Goal: Complete application form

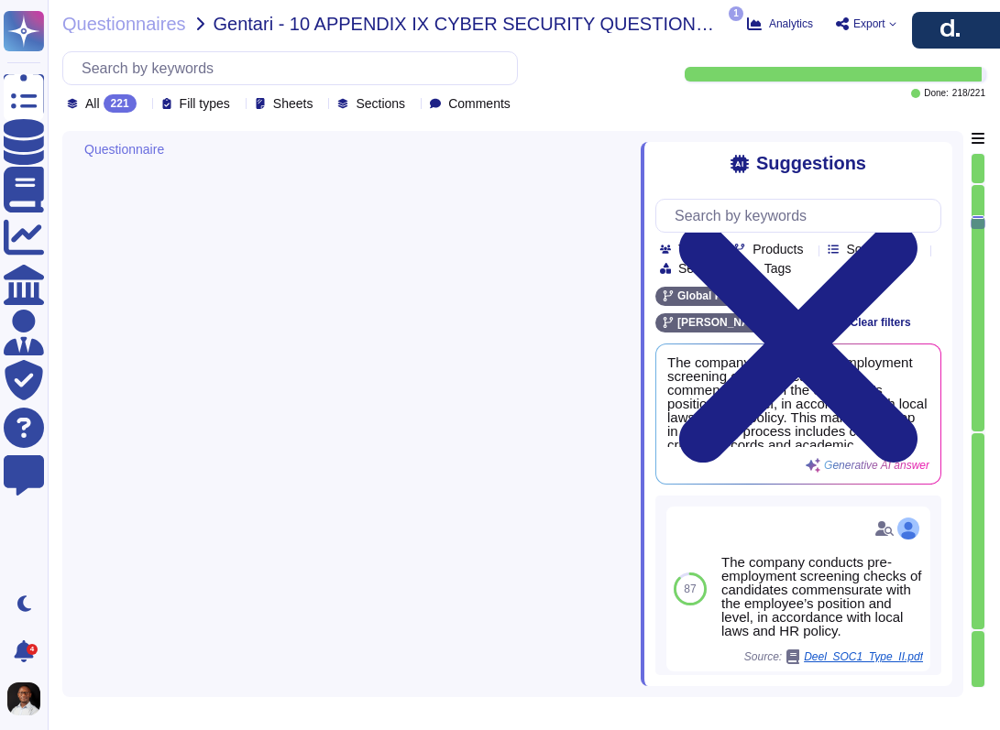
type textarea "The company conducts pre-employment screening checks of candidates commensurate…"
type textarea "Access for [DEMOGRAPHIC_DATA] employees and third parties is promptly revoked u…"
type textarea "Yes. At the date of termination, the CTO performs the following actions with re…"
type textarea "Yes, This is a mandatory step in our hiring process."
type textarea "Yes, any Company employee or agent who suspects that this Policy may have been …"
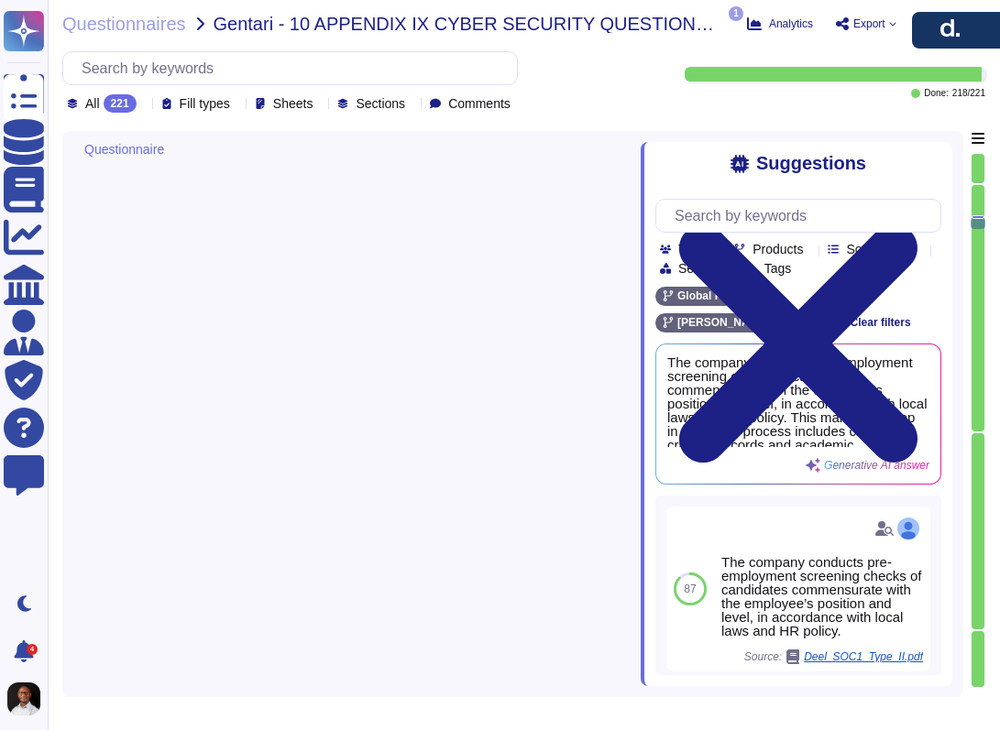
scroll to position [2, 0]
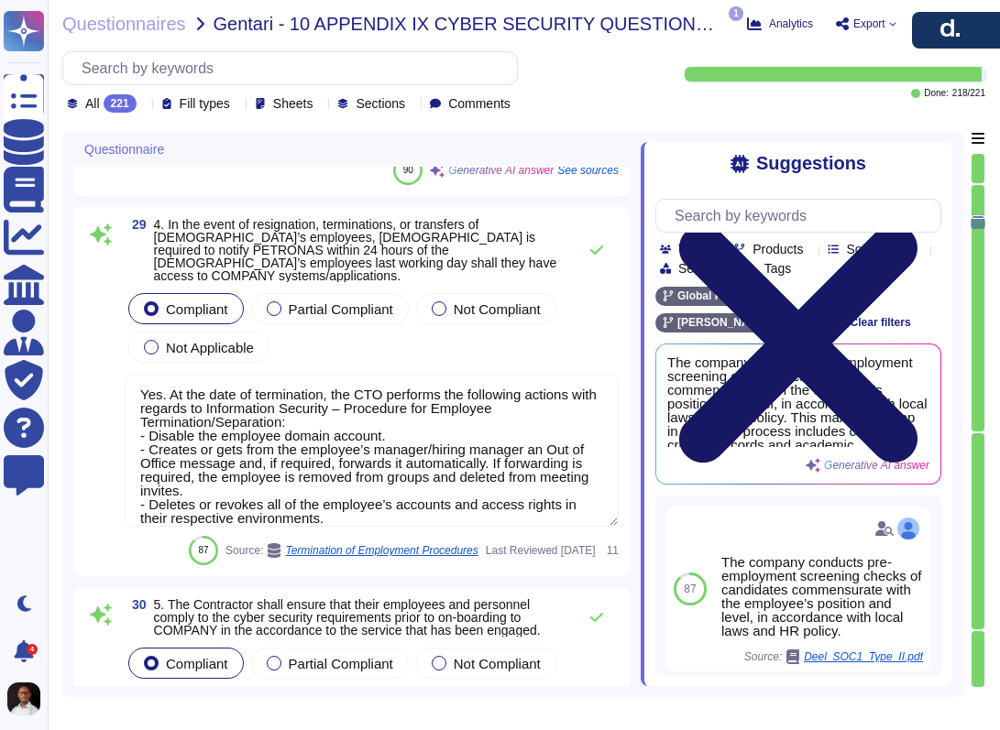
click at [917, 224] on icon at bounding box center [798, 343] width 238 height 238
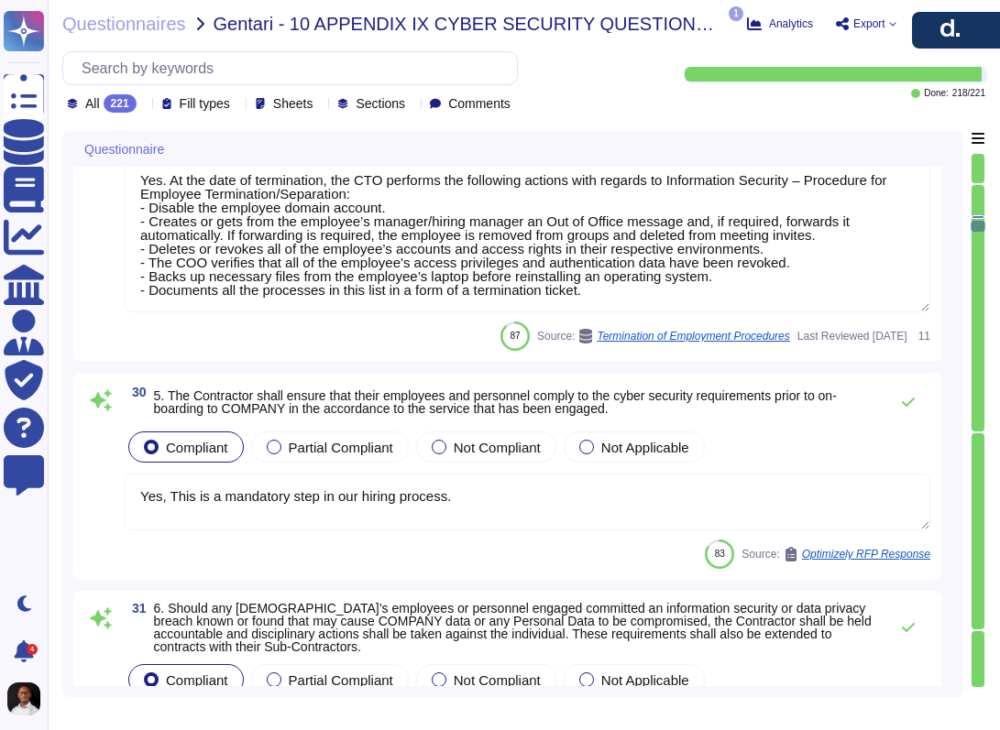
type textarea "[PERSON_NAME] has implemented several measures to protect against data leakage,…"
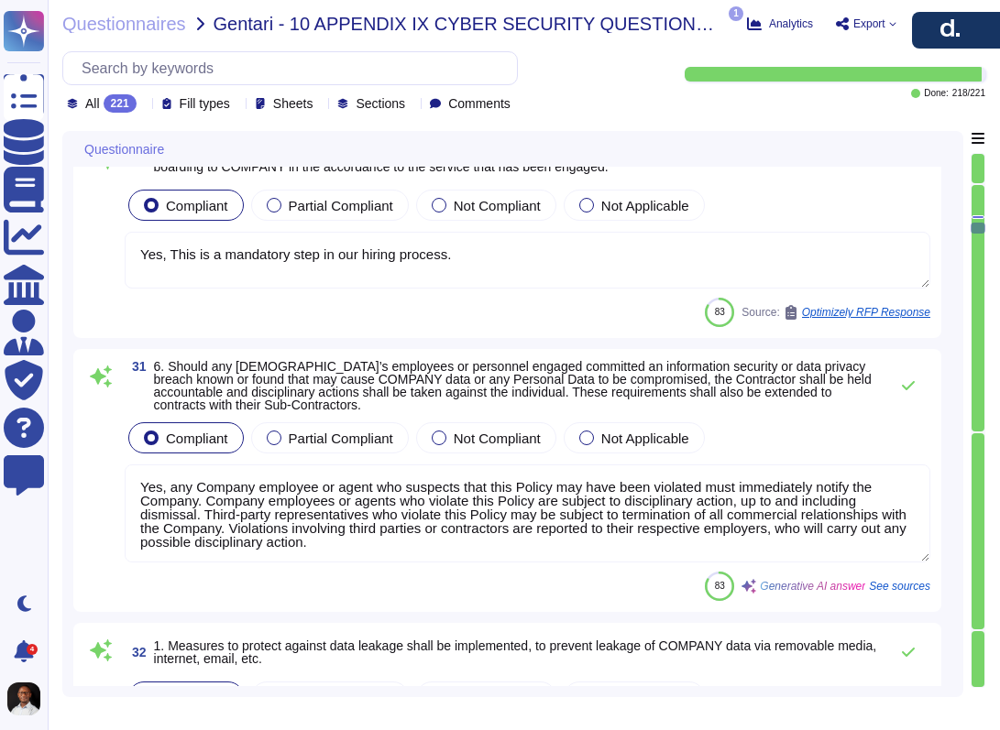
type textarea "All information shall be classified and handled according to its sensitivity le…"
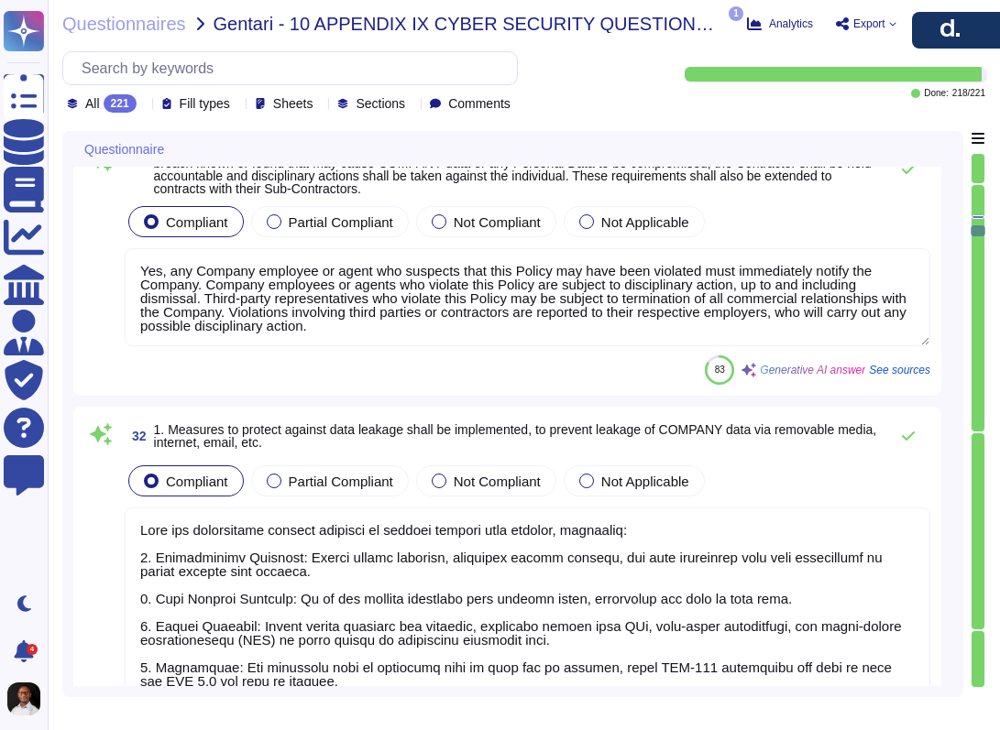
type textarea "41 Endpoint protection platform is installed on employees' devices (i.e., works…"
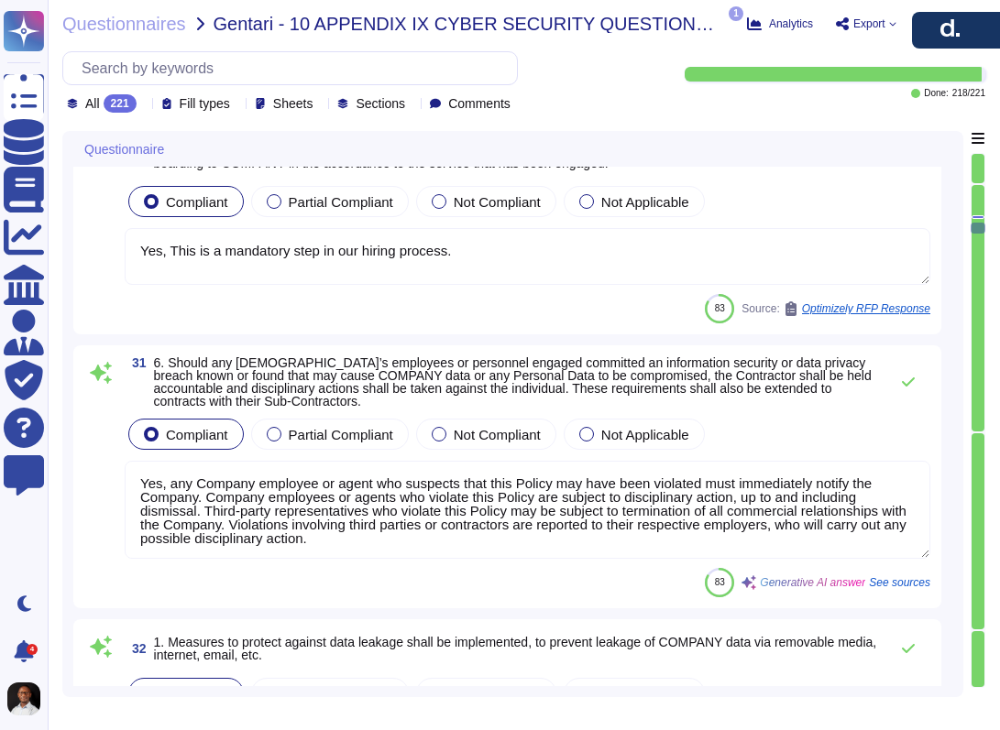
scroll to position [5369, 0]
type textarea "Access for [DEMOGRAPHIC_DATA] employees and third parties is promptly revoked u…"
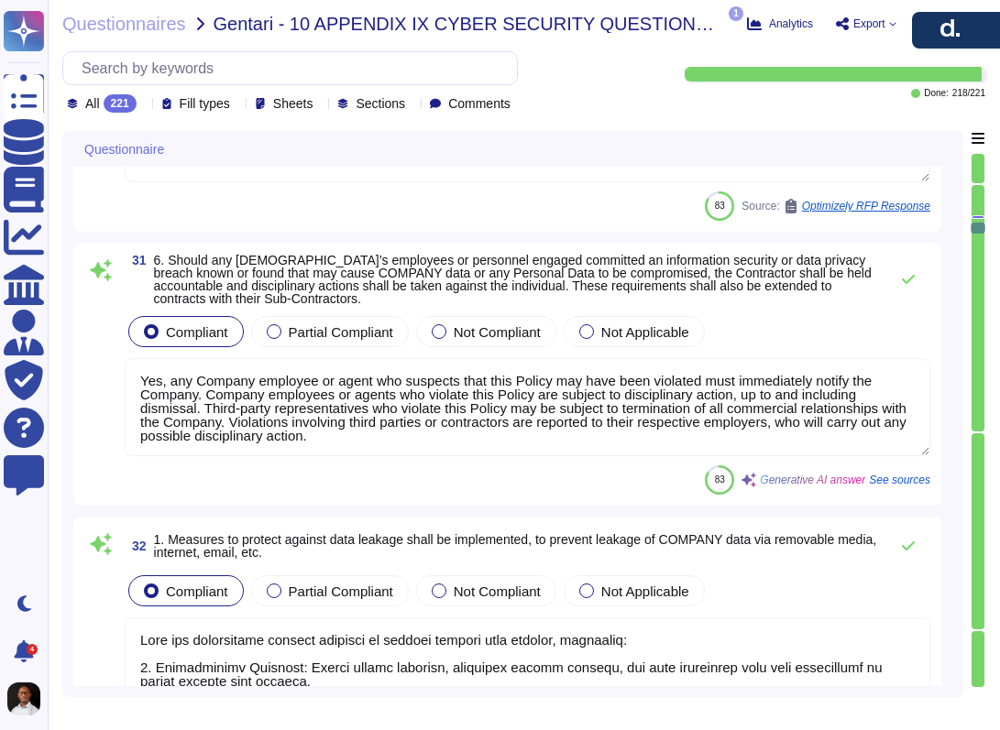
scroll to position [1, 0]
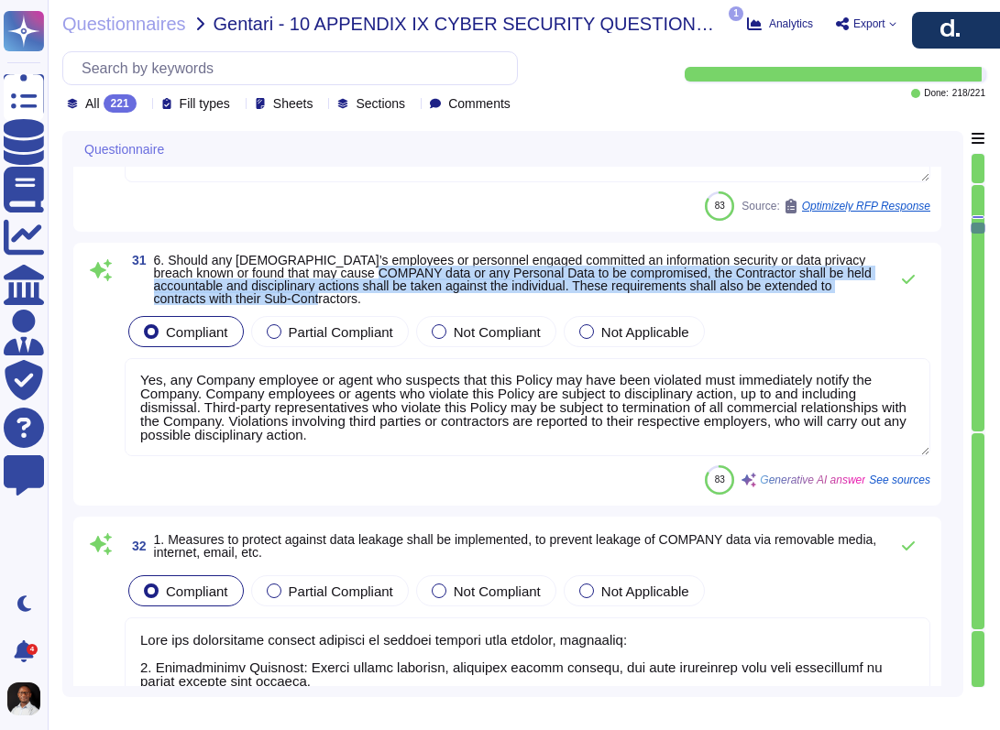
drag, startPoint x: 415, startPoint y: 275, endPoint x: 618, endPoint y: 293, distance: 204.2
click at [618, 293] on span "6. Should any [DEMOGRAPHIC_DATA]’s employees or personnel engaged committed an …" at bounding box center [516, 279] width 725 height 51
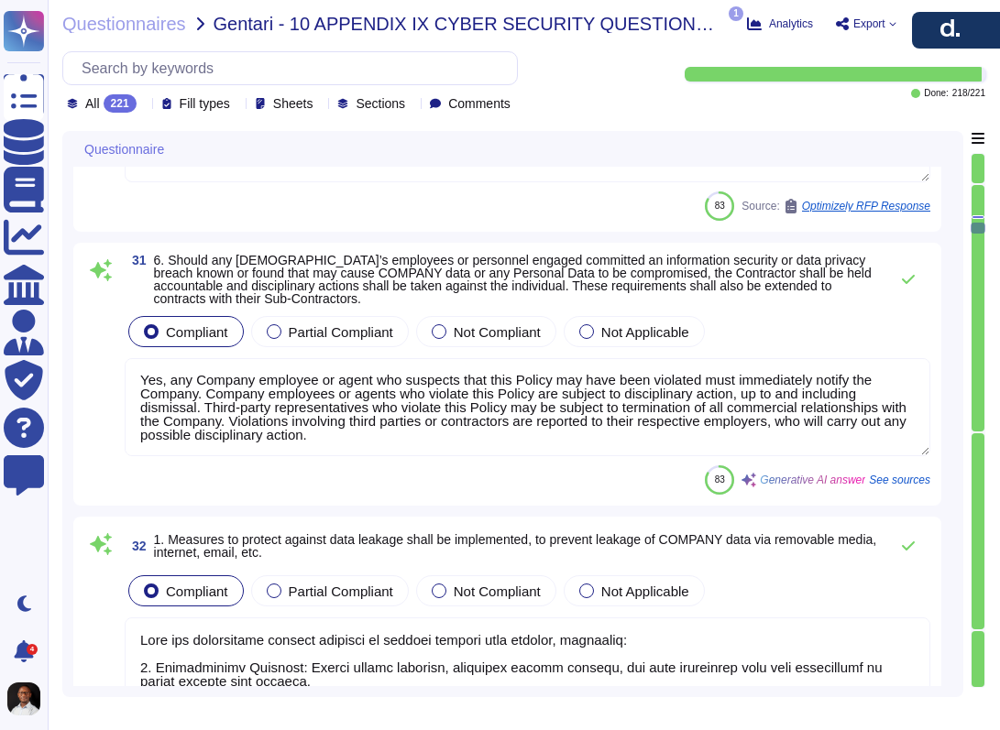
scroll to position [0, 0]
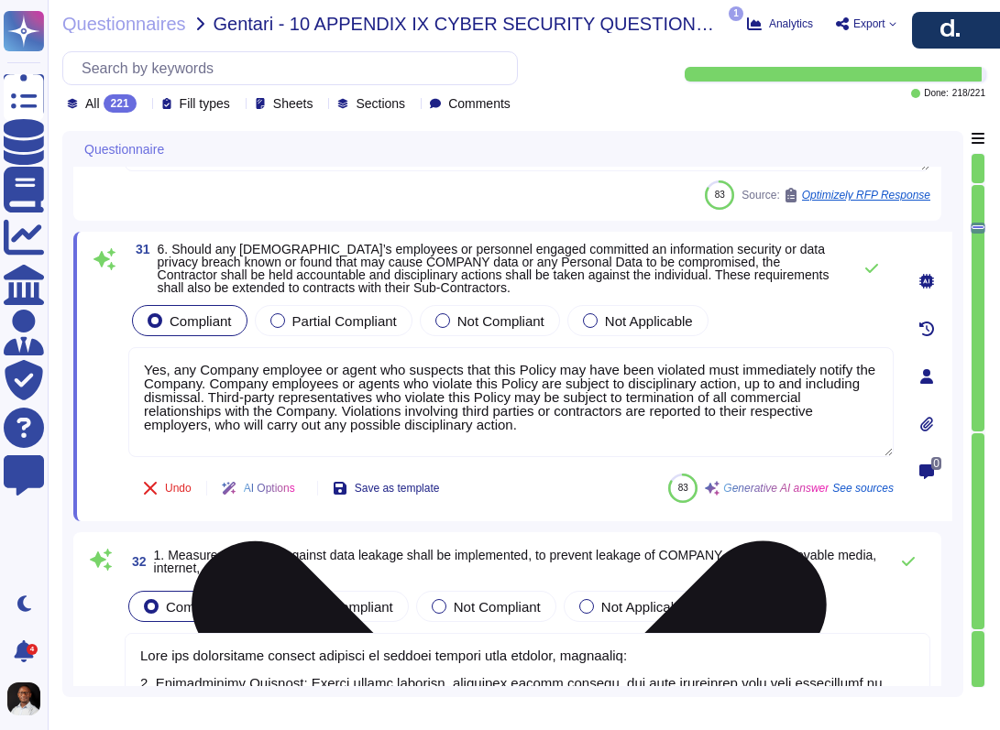
click at [333, 375] on textarea "Yes, any Company employee or agent who suspects that this Policy may have been …" at bounding box center [510, 402] width 765 height 110
drag, startPoint x: 176, startPoint y: 370, endPoint x: 456, endPoint y: 395, distance: 281.4
click at [456, 395] on textarea "Yes, any Company employee or agent who suspects that this Policy may have been …" at bounding box center [510, 402] width 765 height 110
click at [465, 395] on textarea "Yes, any Company employee or agent who suspects that this Policy may have been …" at bounding box center [510, 402] width 765 height 110
drag, startPoint x: 238, startPoint y: 387, endPoint x: 431, endPoint y: 415, distance: 194.5
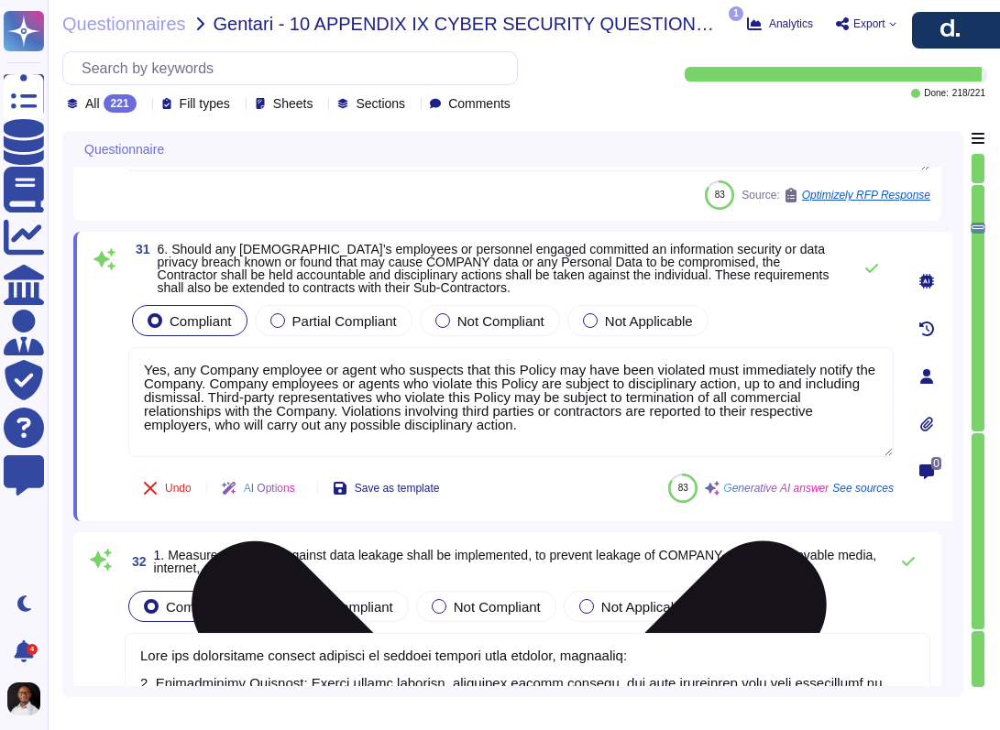
click at [431, 415] on textarea "Yes, any Company employee or agent who suspects that this Policy may have been …" at bounding box center [510, 402] width 765 height 110
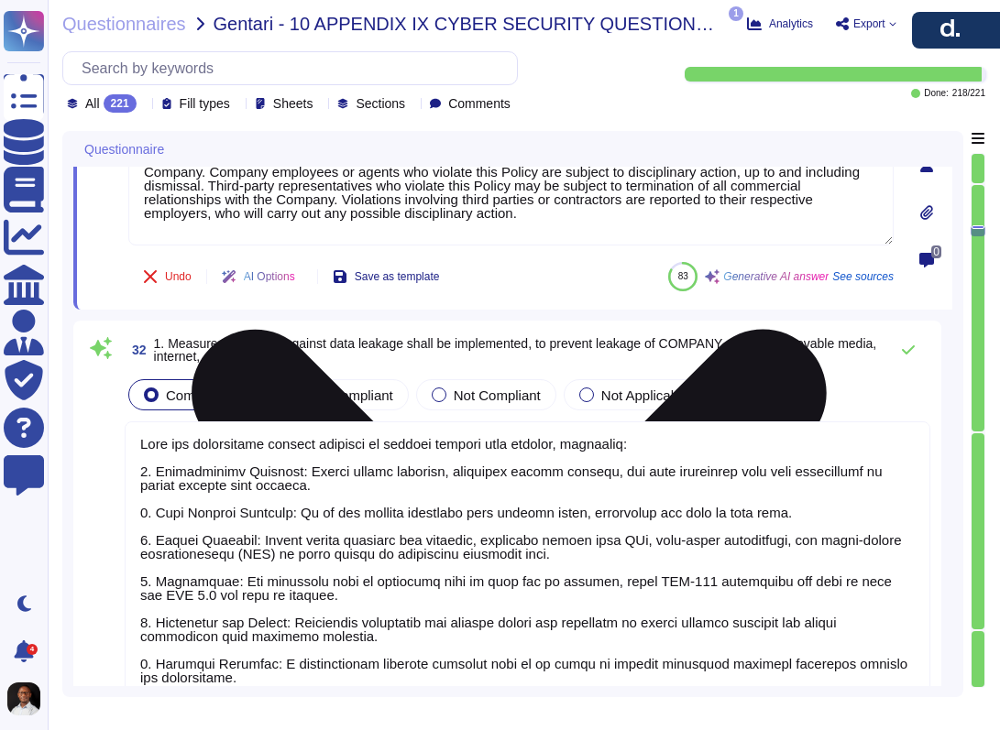
type textarea "41 Endpoint protection platform is installed on employees' devices (i.e., works…"
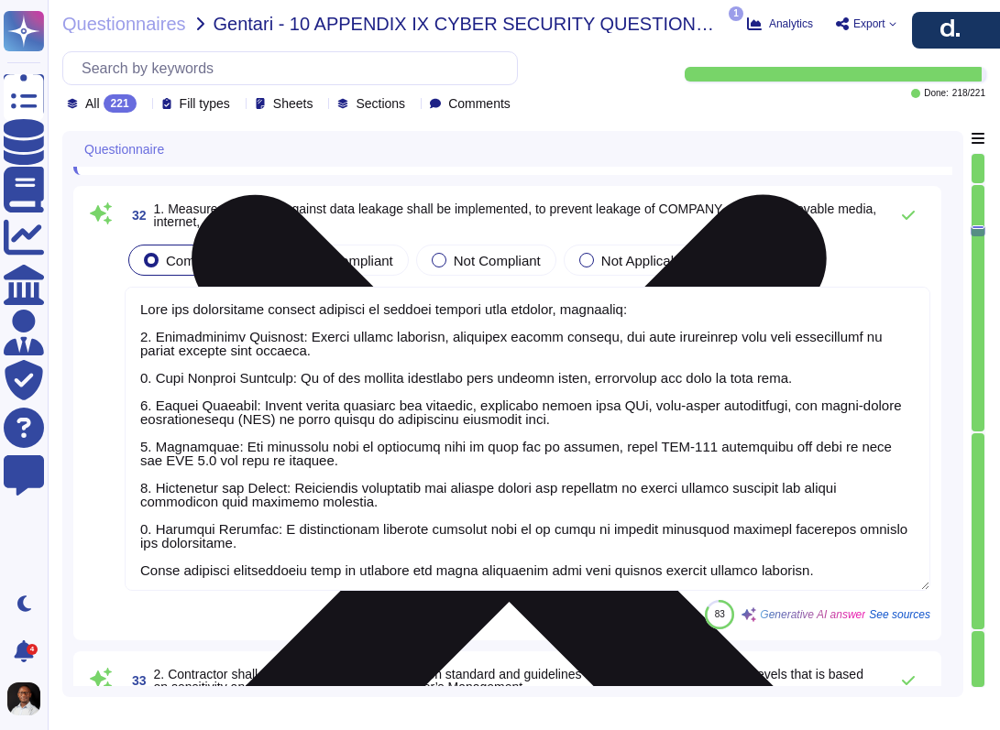
type textarea "All accounts used to access end user devices are securely configured with stron…"
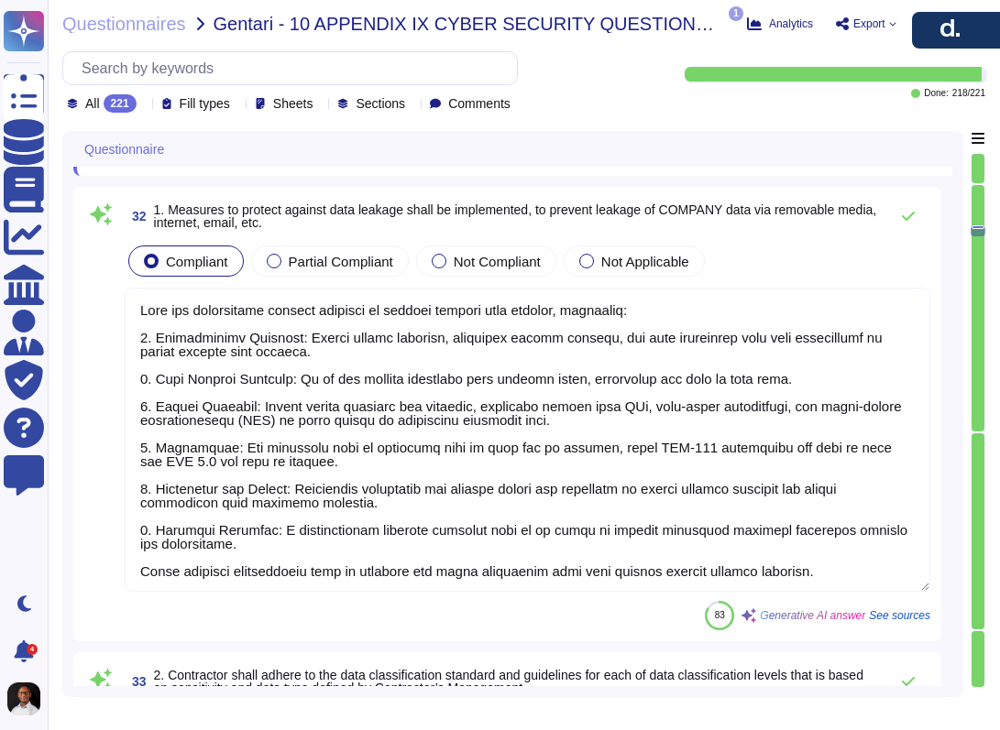
scroll to position [5810, 0]
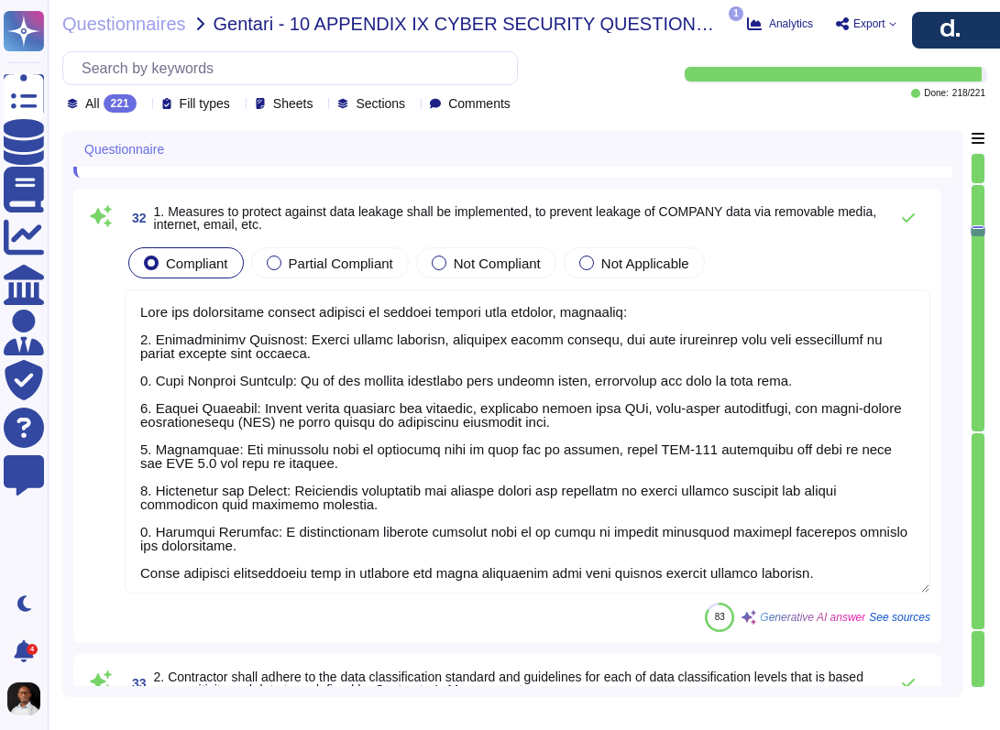
click at [448, 314] on textarea at bounding box center [527, 442] width 805 height 304
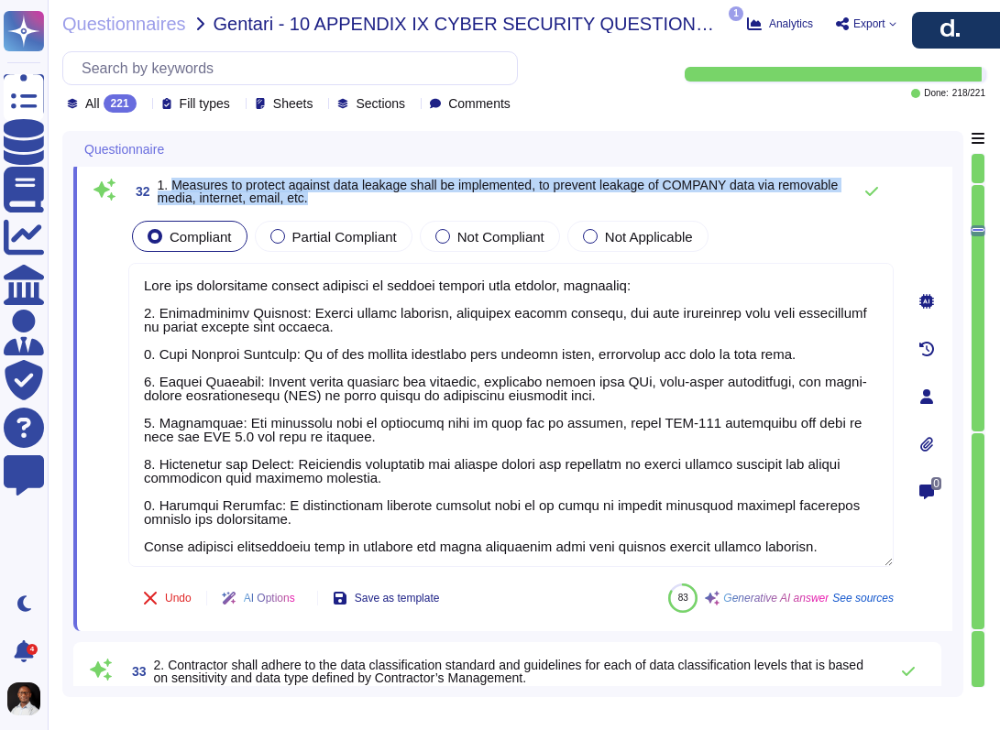
drag, startPoint x: 434, startPoint y: 205, endPoint x: 173, endPoint y: 185, distance: 261.9
click at [173, 185] on span "32 1. Measures to protect against data leakage shall be implemented, to prevent…" at bounding box center [485, 191] width 714 height 33
copy span "Measures to protect against data leakage shall be implemented, to prevent leaka…"
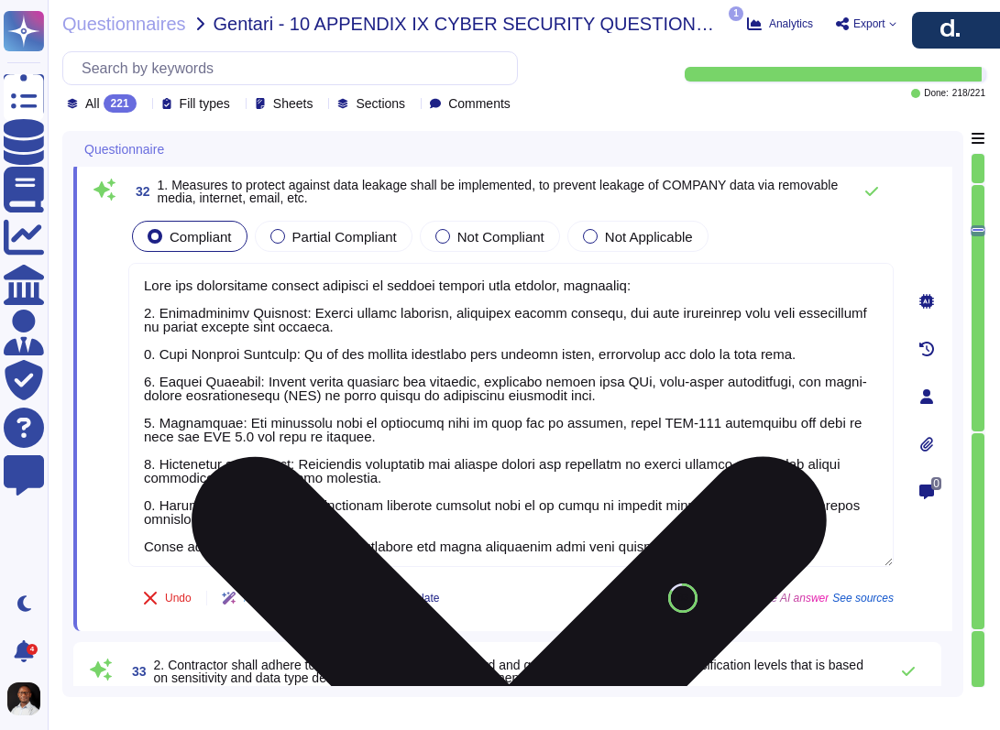
click at [733, 395] on textarea at bounding box center [510, 415] width 765 height 304
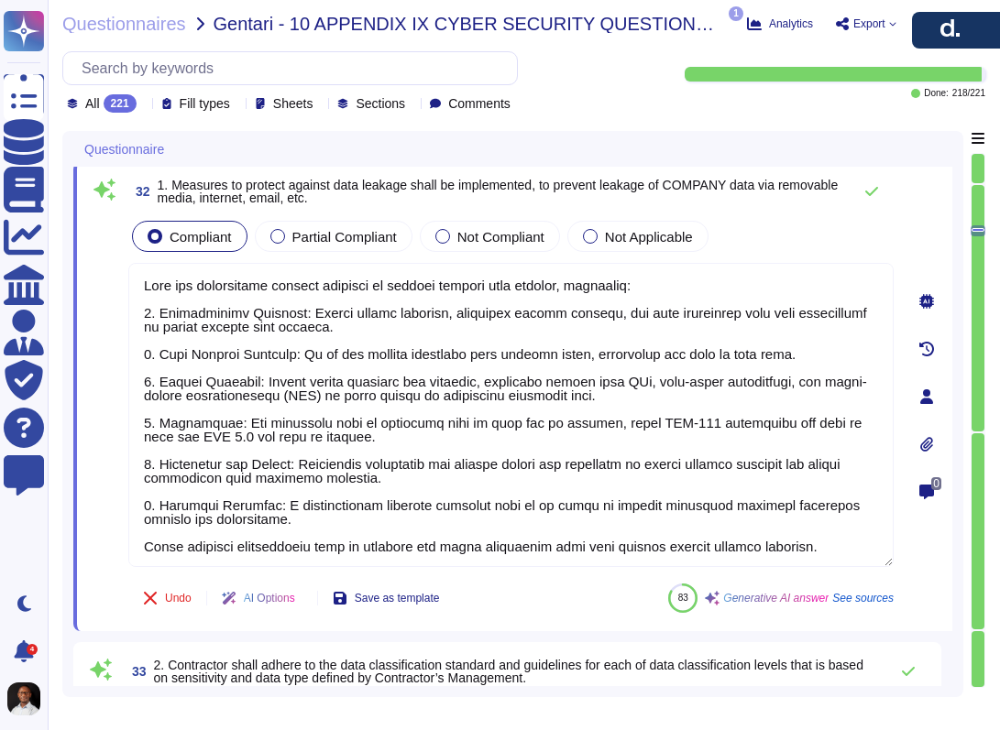
click at [718, 182] on span "1. Measures to protect against data leakage shall be implemented, to prevent le…" at bounding box center [498, 191] width 681 height 27
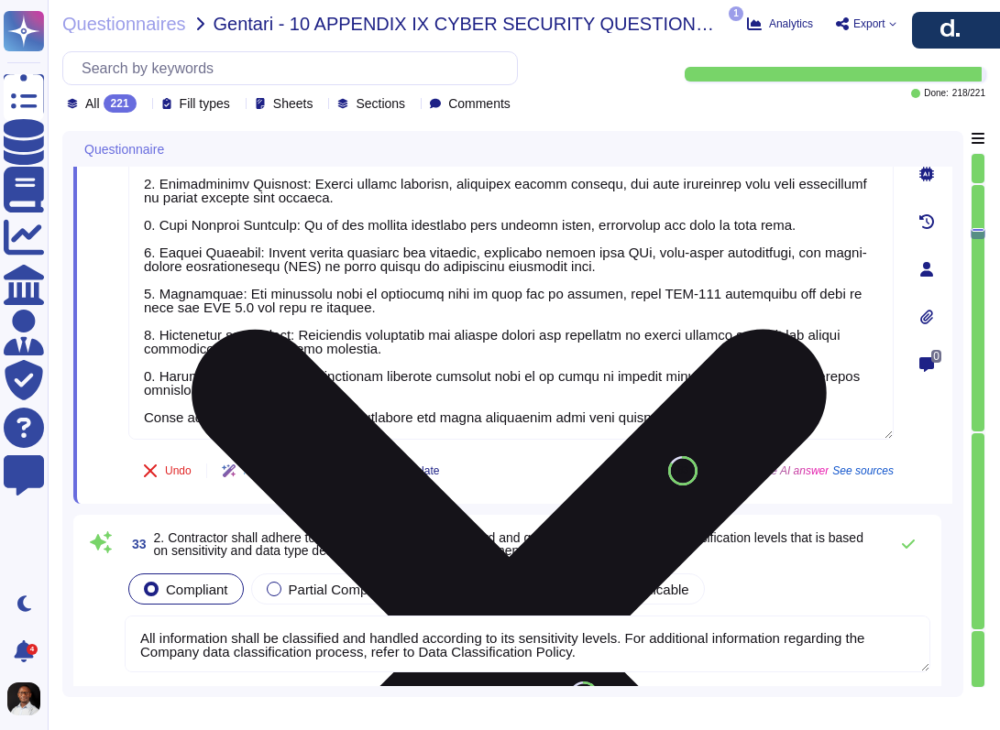
scroll to position [5939, 0]
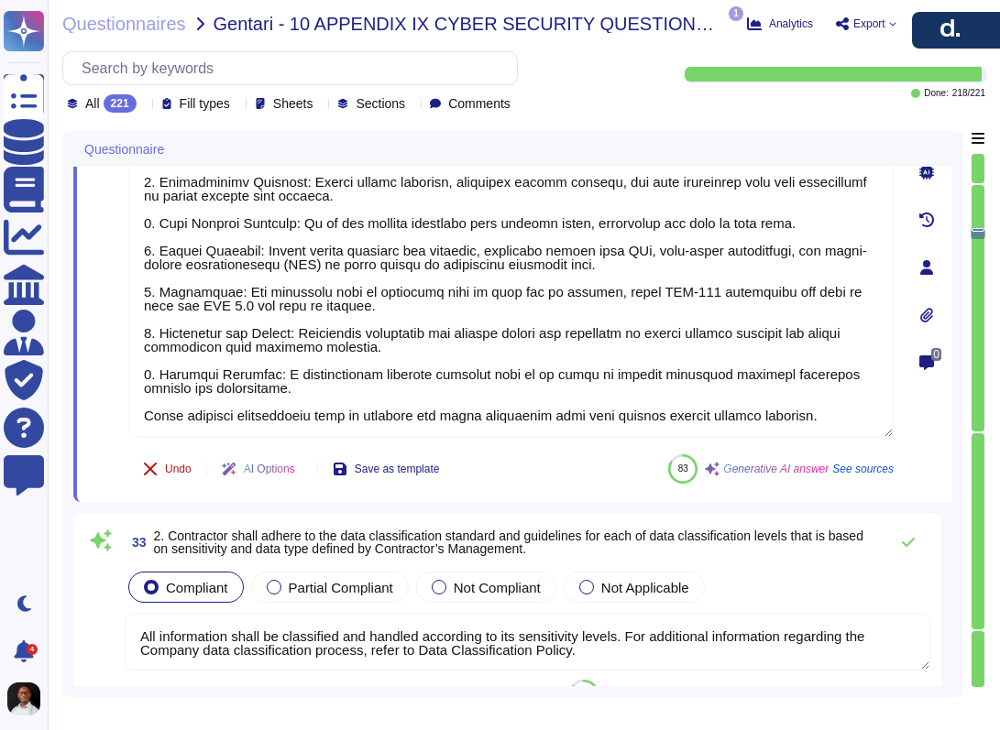
click at [169, 466] on span "Undo" at bounding box center [178, 469] width 27 height 11
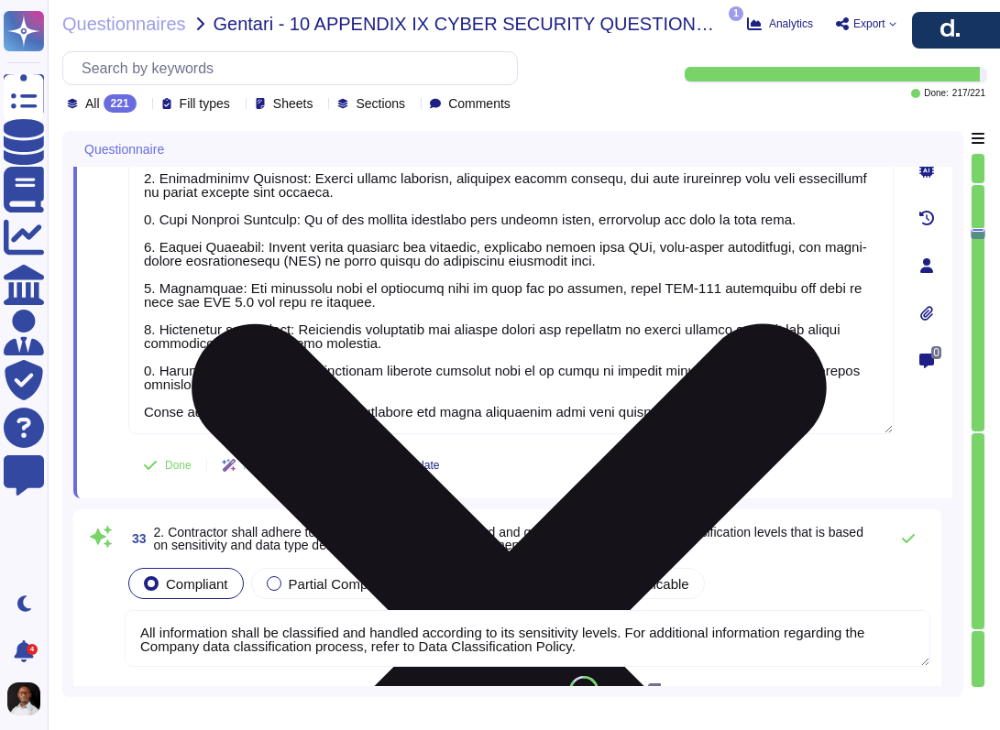
click at [361, 399] on textarea at bounding box center [510, 282] width 765 height 304
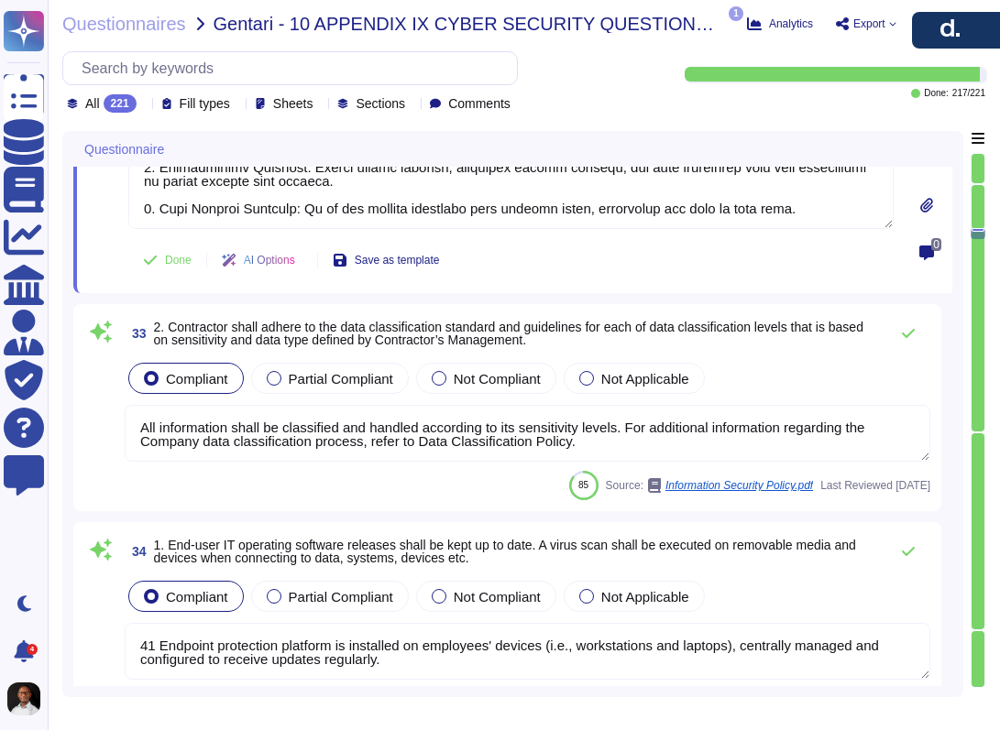
type textarea "All sensitive data, including sensitive personal data and customer information,…"
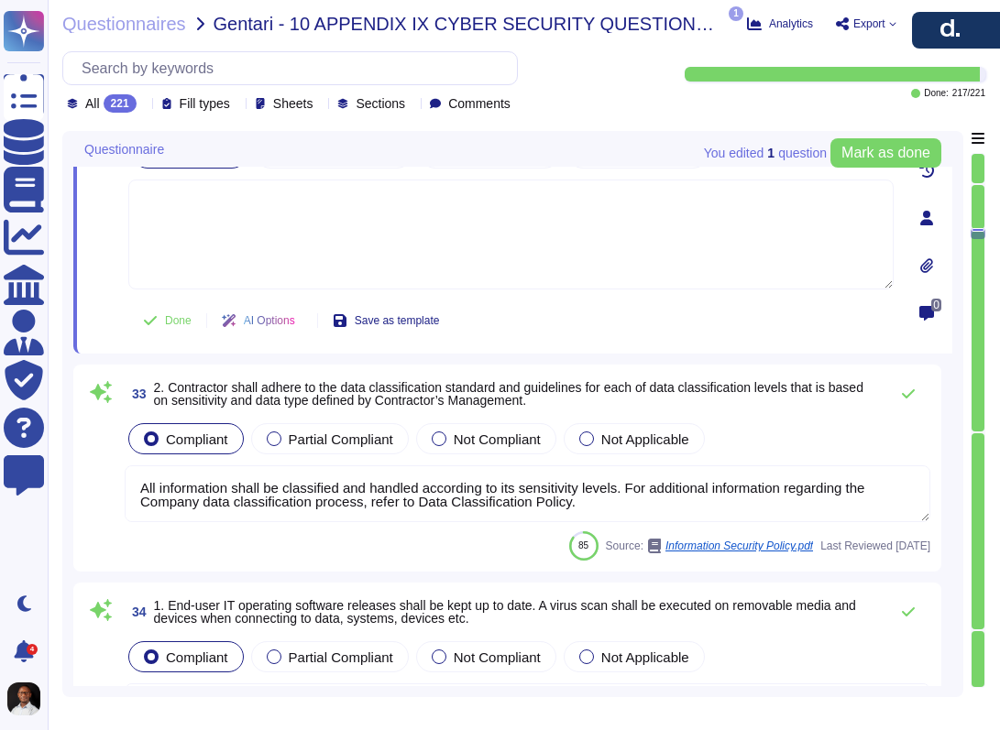
type textarea "Yes, This is a mandatory step in our hiring process."
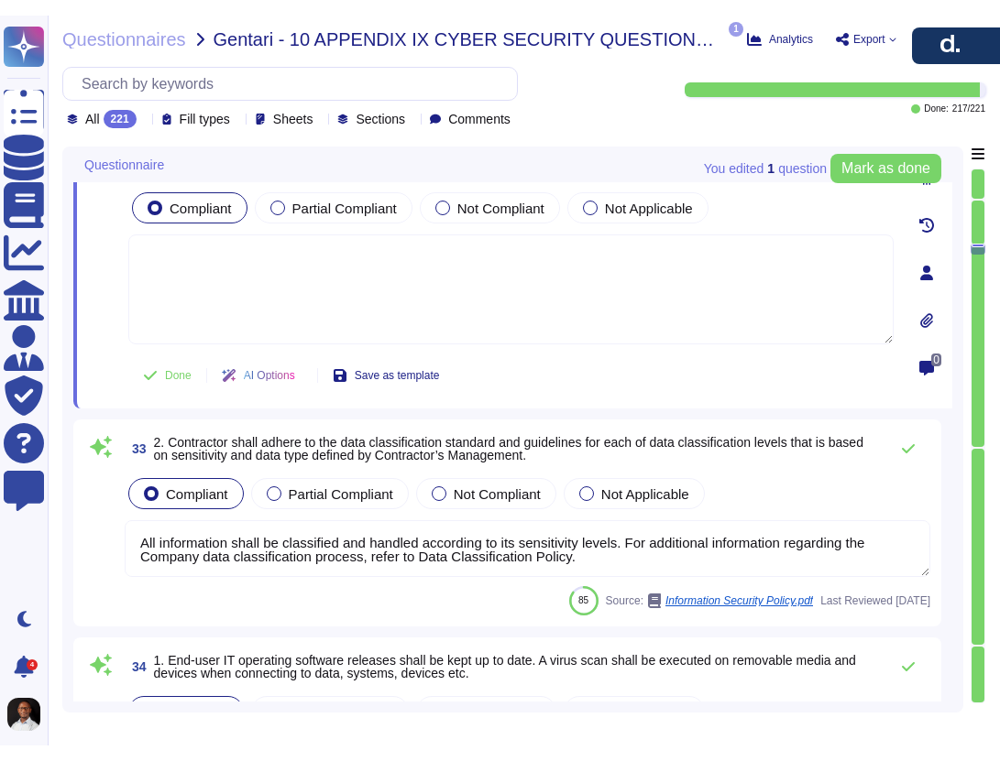
scroll to position [5841, 0]
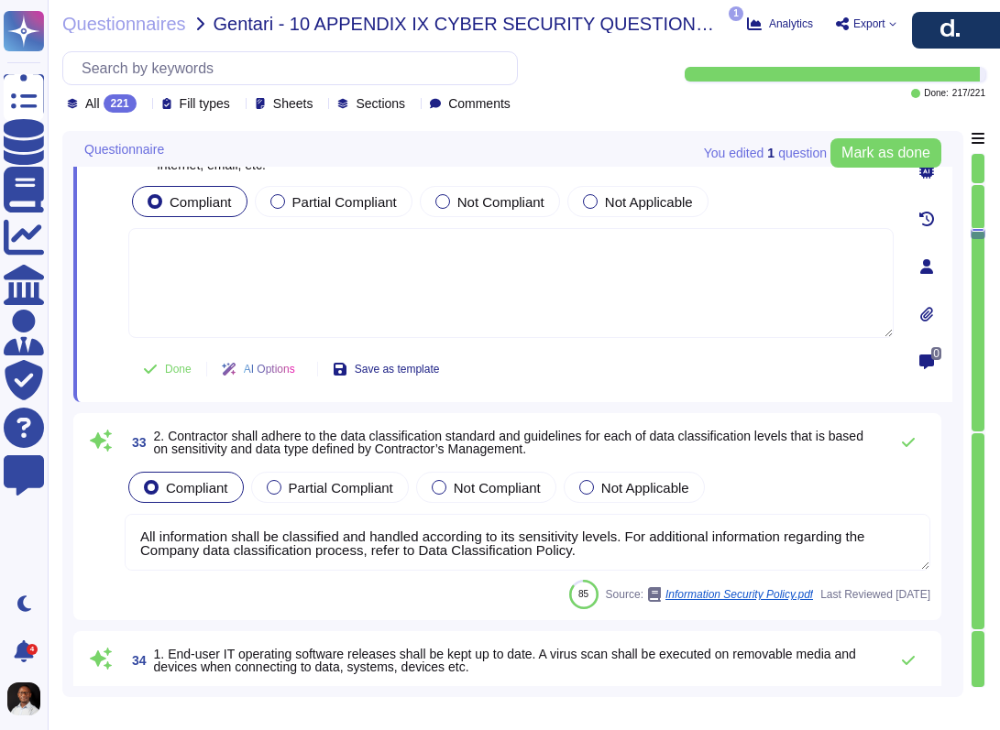
click at [468, 250] on textarea at bounding box center [510, 283] width 765 height 110
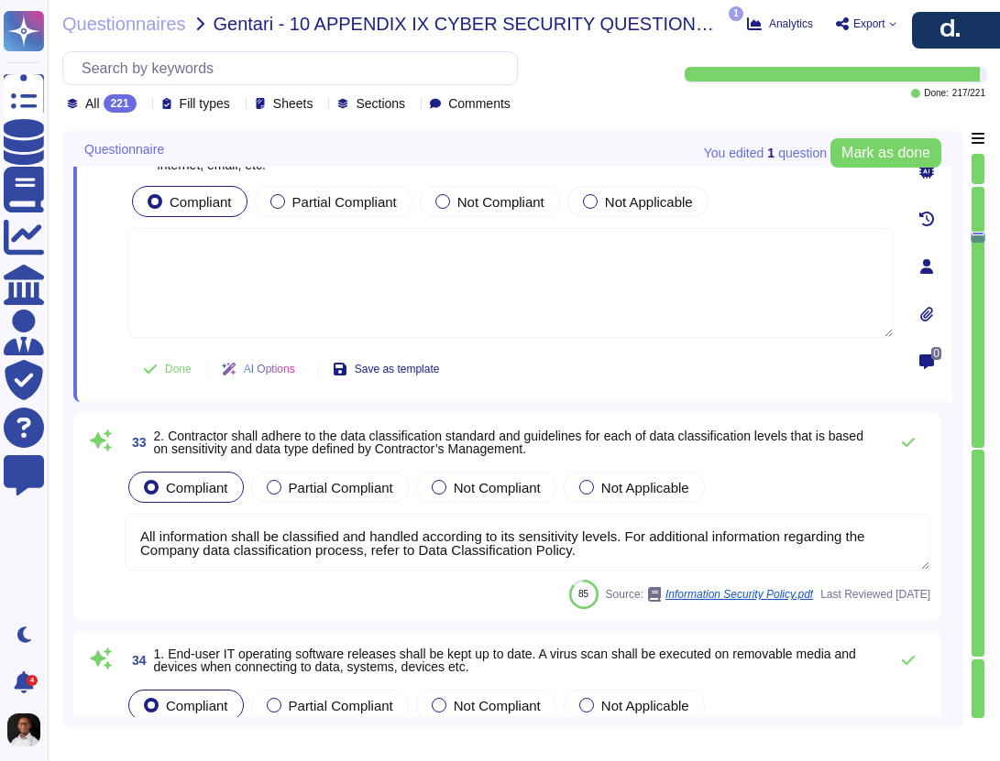
paste textarea "Our production environment, which hosts the [PERSON_NAME] platform and all clie…"
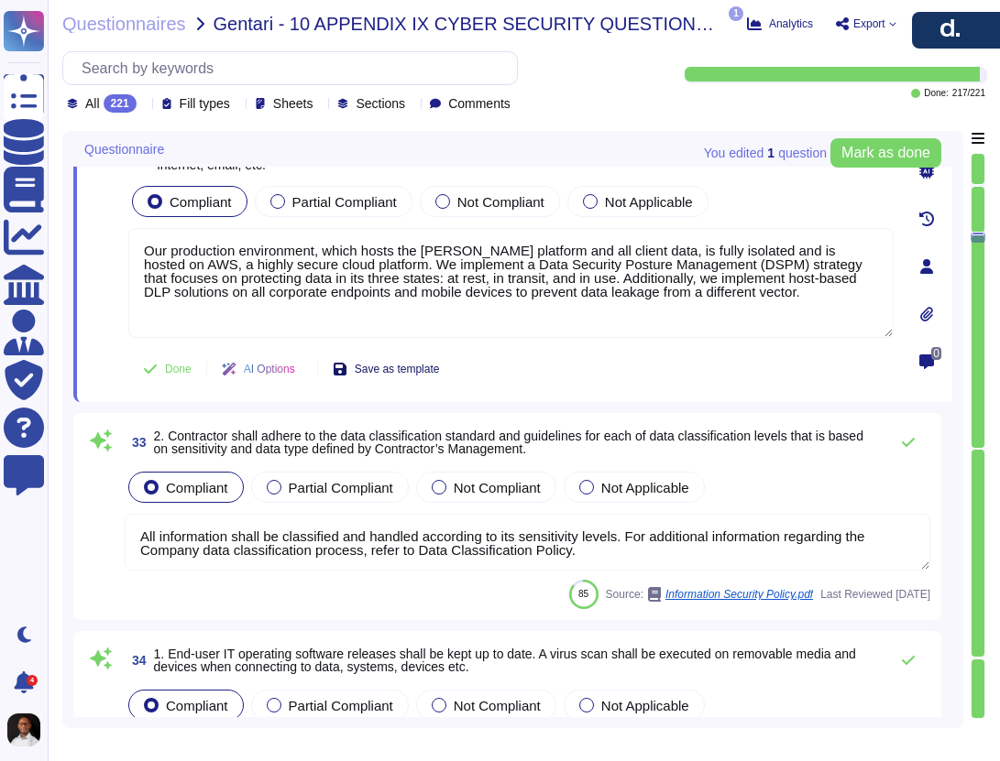
type textarea "Our production environment, which hosts the [PERSON_NAME] platform and all clie…"
click at [389, 372] on div "32 1. Measures to protect against data leakage shall be implemented, to prevent…" at bounding box center [490, 266] width 805 height 249
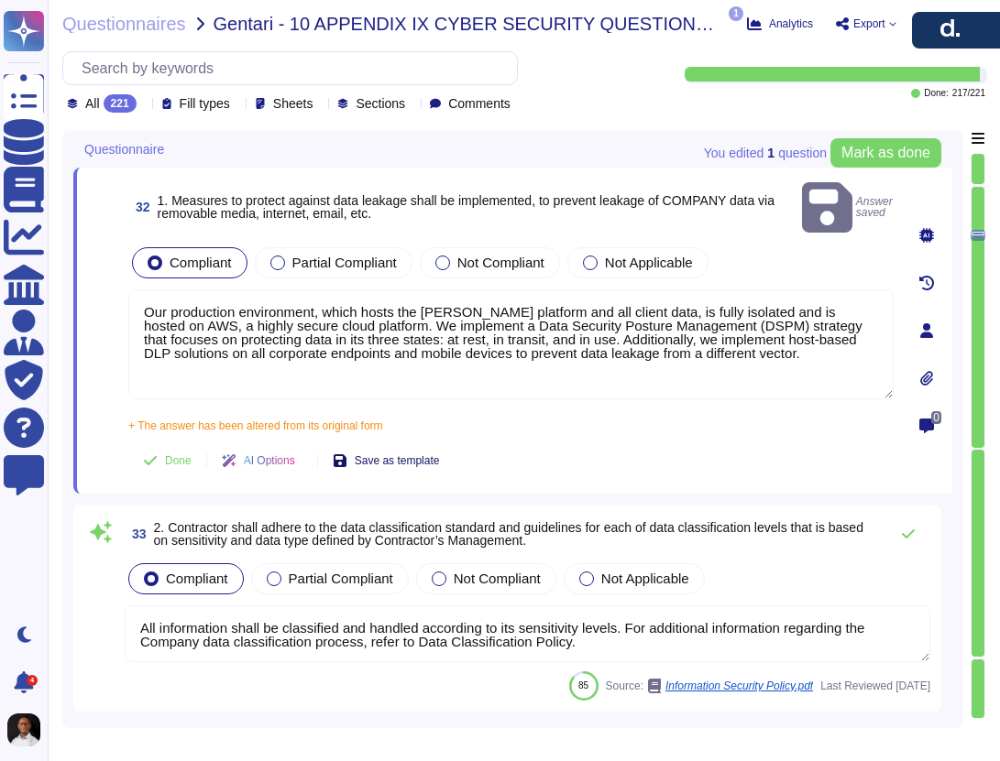
scroll to position [5790, 0]
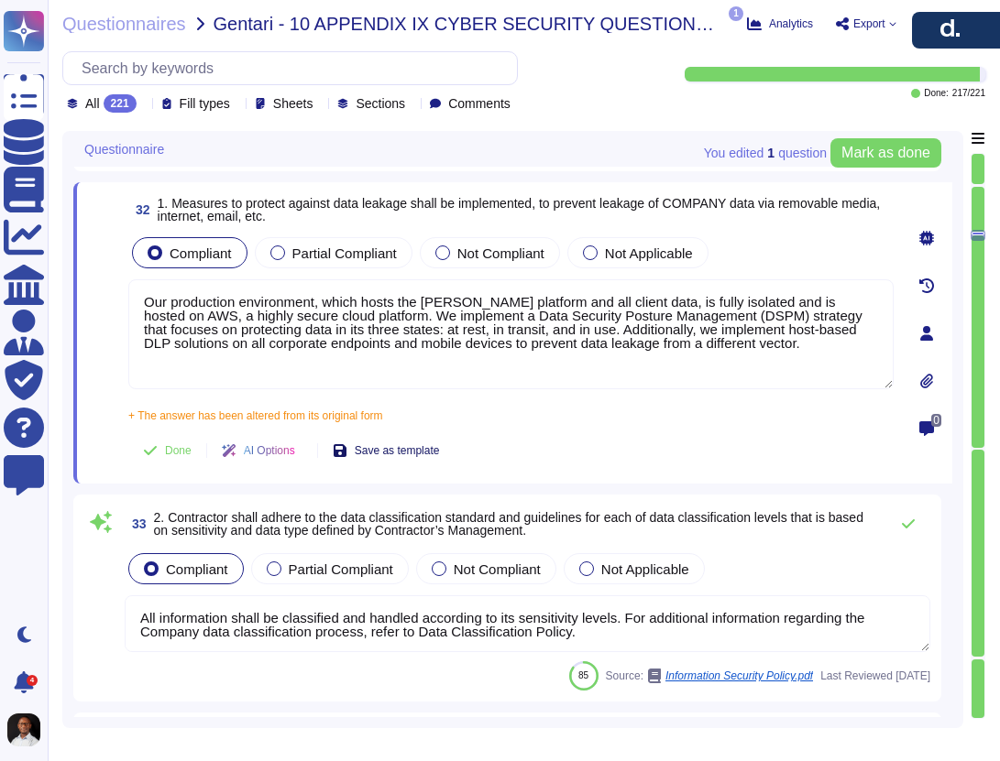
click at [412, 447] on span "Save as template" at bounding box center [397, 450] width 85 height 11
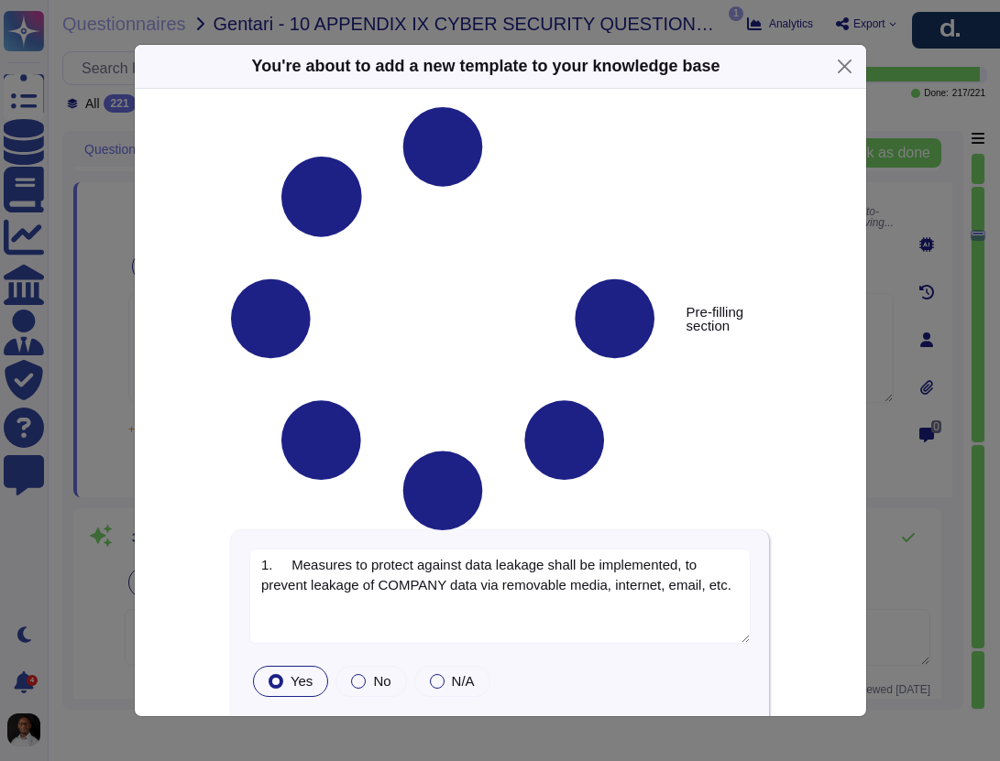
type textarea "1. Measures to protect against data leakage shall be implemented, to prevent le…"
type textarea "Our production environment, which hosts the [PERSON_NAME] platform and all clie…"
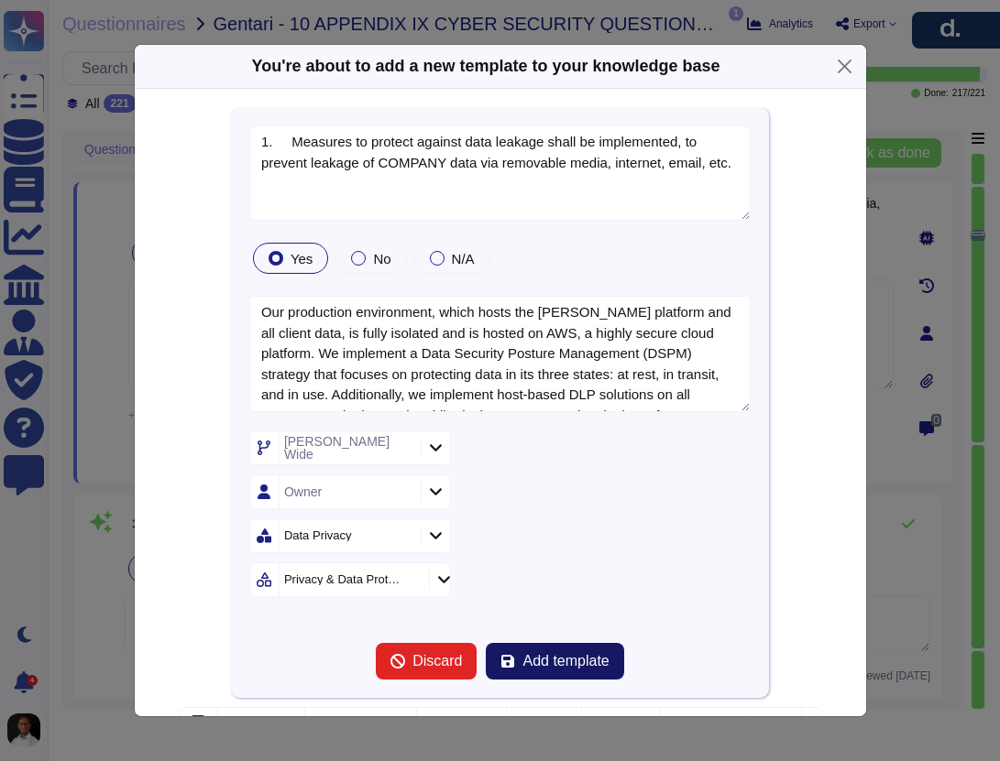
click at [561, 664] on span "Add template" at bounding box center [565, 661] width 86 height 15
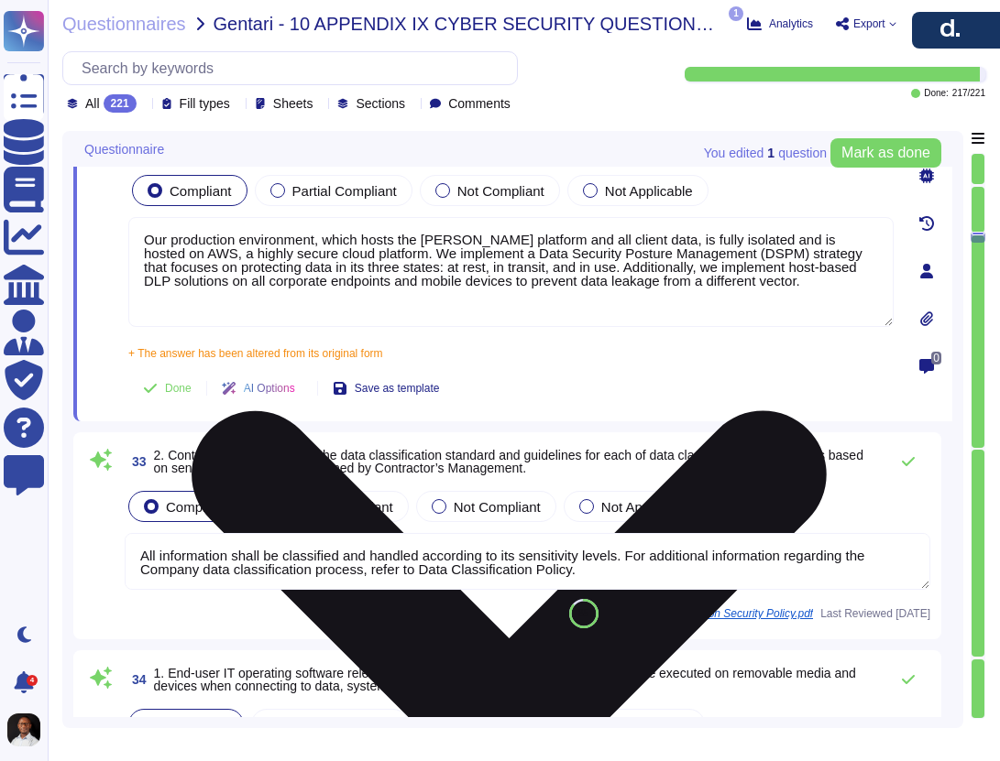
type textarea "All sensitive data, including sensitive personal data and customer information,…"
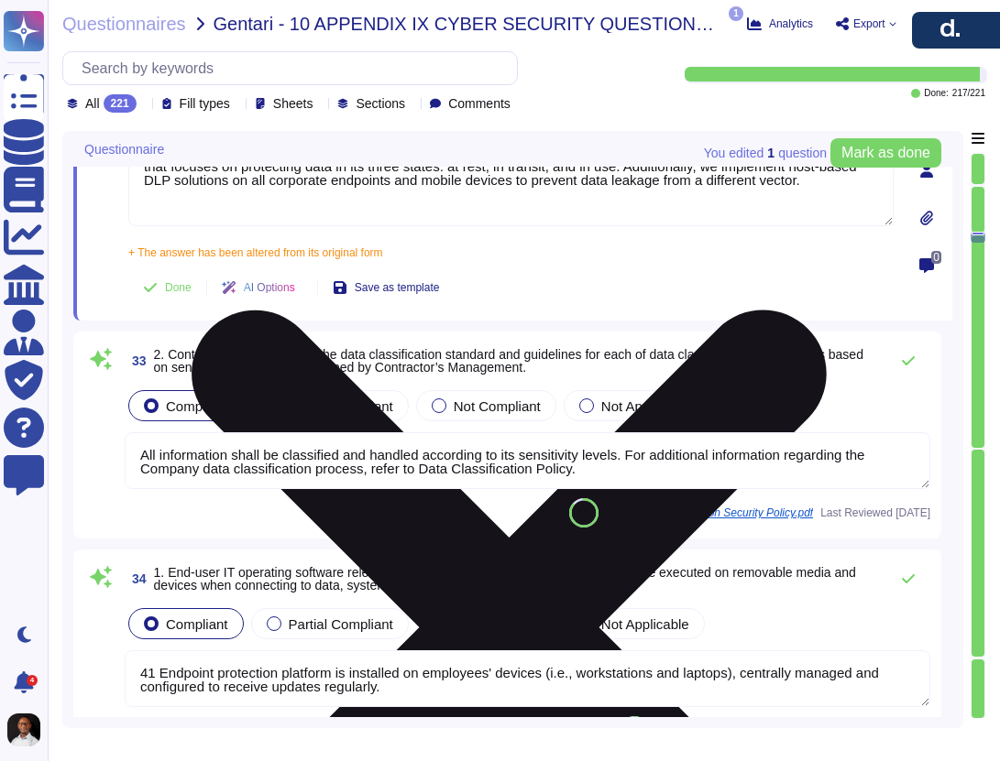
scroll to position [5956, 0]
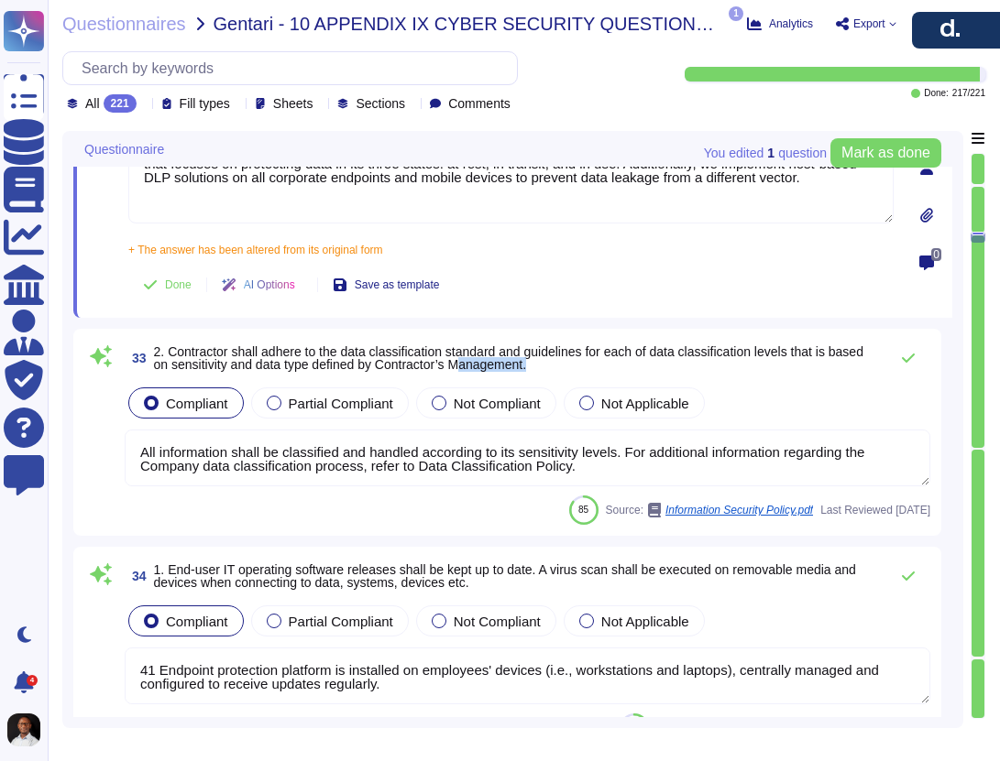
drag, startPoint x: 580, startPoint y: 379, endPoint x: 524, endPoint y: 366, distance: 57.6
click at [524, 366] on div "33 2. Contractor shall adhere to the data classification standard and guideline…" at bounding box center [507, 432] width 846 height 185
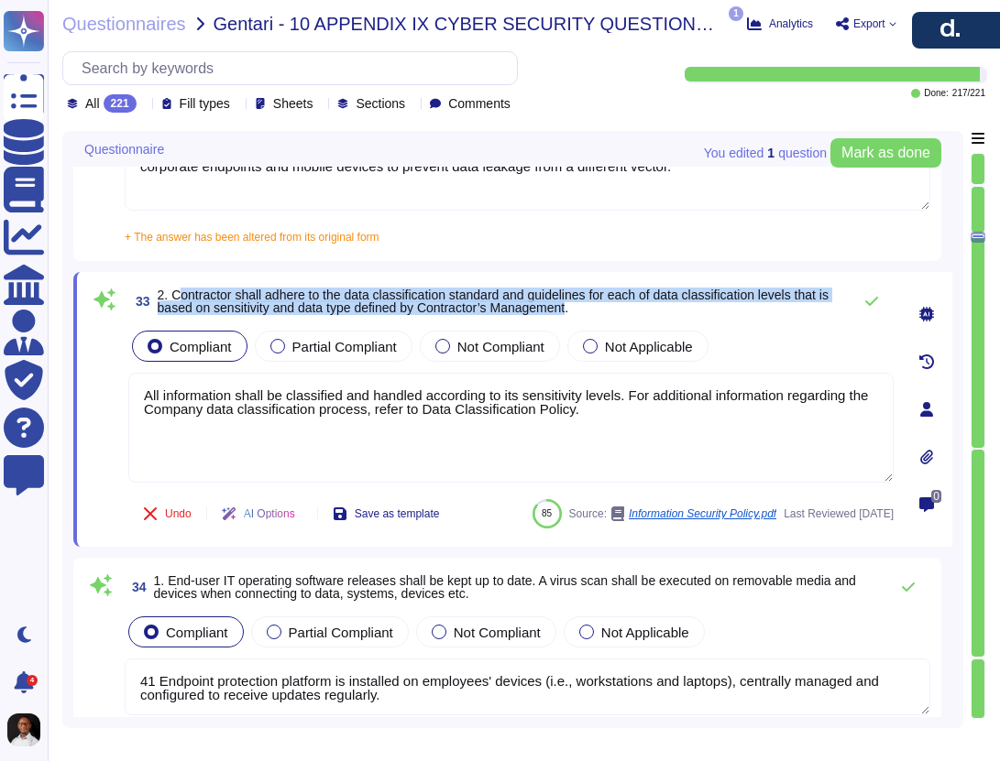
drag, startPoint x: 638, startPoint y: 308, endPoint x: 183, endPoint y: 295, distance: 454.6
click at [183, 295] on span "2. Contractor shall adhere to the data classification standard and guidelines f…" at bounding box center [493, 301] width 671 height 27
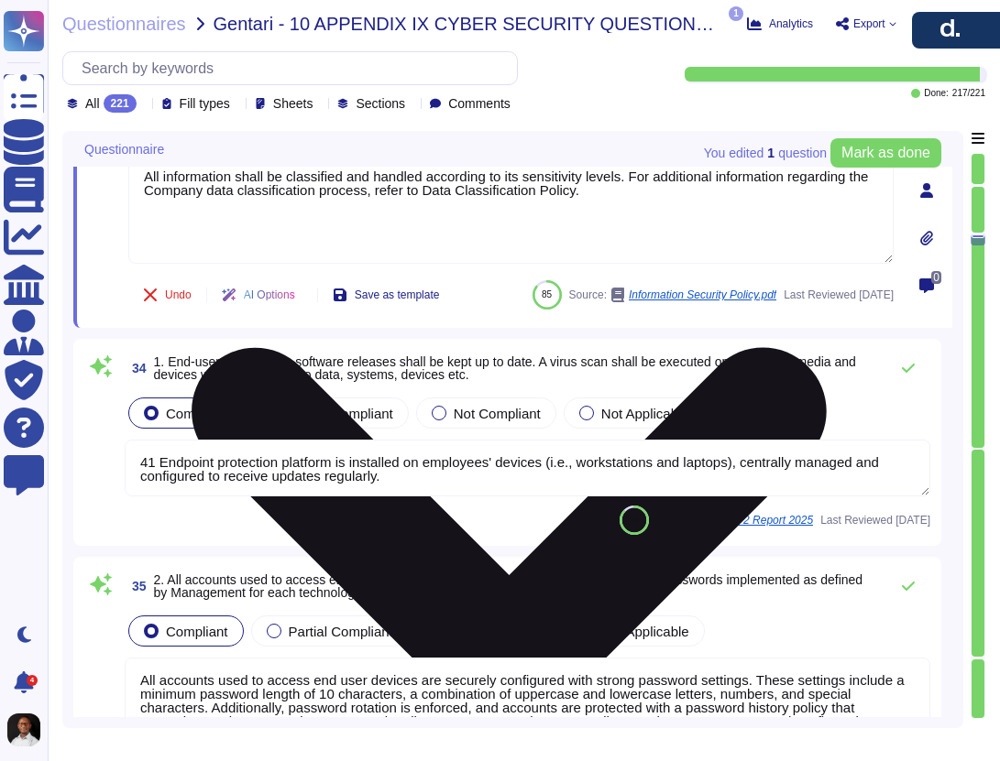
type textarea "Cryptographic processes for our cloud-based services are managed in accordance …"
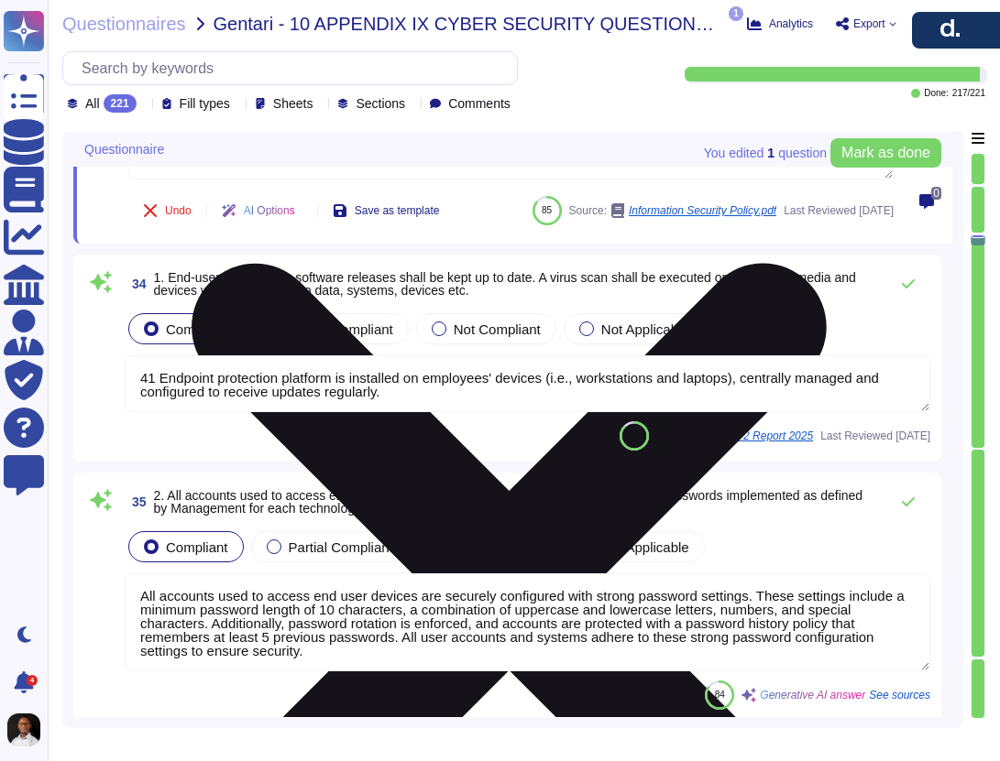
scroll to position [6270, 0]
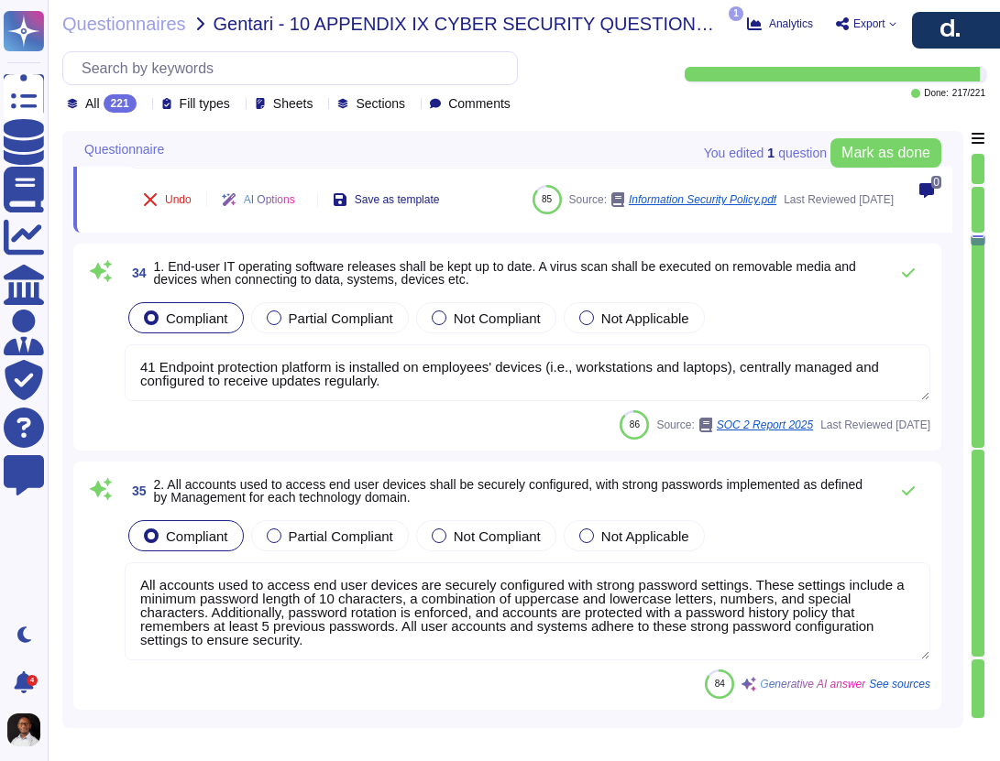
click at [335, 401] on textarea "41 Endpoint protection platform is installed on employees' devices (i.e., works…" at bounding box center [527, 372] width 805 height 57
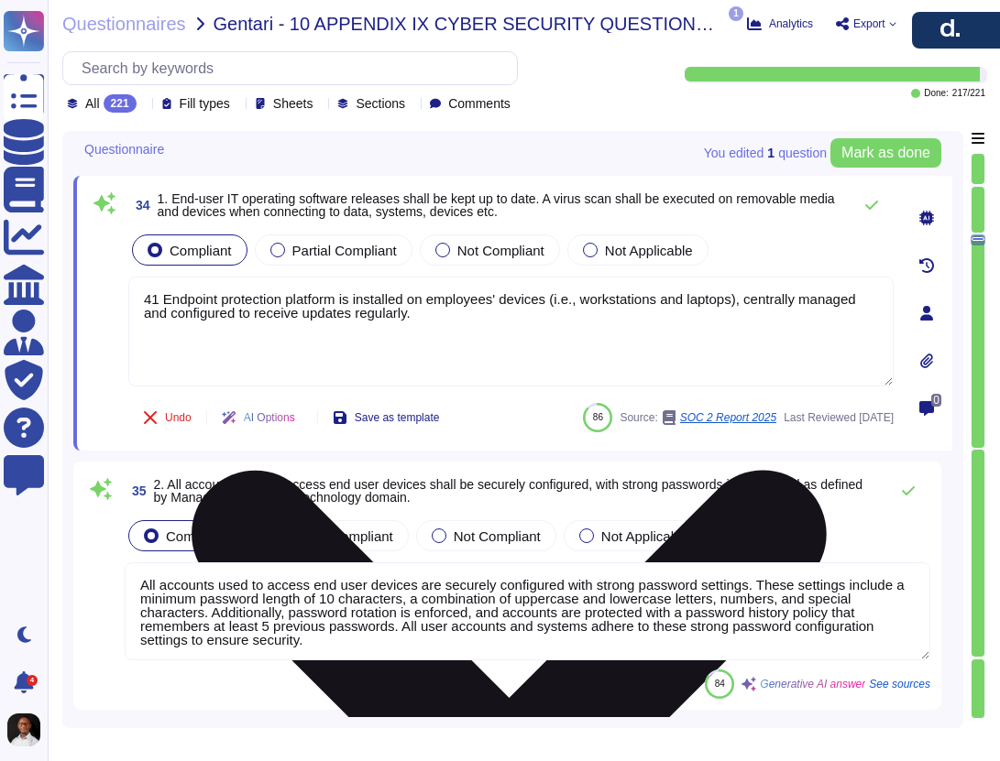
drag, startPoint x: 536, startPoint y: 318, endPoint x: 180, endPoint y: 285, distance: 357.0
click at [180, 285] on textarea "41 Endpoint protection platform is installed on employees' devices (i.e., works…" at bounding box center [510, 332] width 765 height 110
click at [550, 317] on textarea "41 Endpoint protection platform is installed on employees' devices (i.e., works…" at bounding box center [510, 332] width 765 height 110
drag, startPoint x: 550, startPoint y: 317, endPoint x: 163, endPoint y: 292, distance: 387.4
click at [163, 292] on textarea "41 Endpoint protection platform is installed on employees' devices (i.e., works…" at bounding box center [510, 332] width 765 height 110
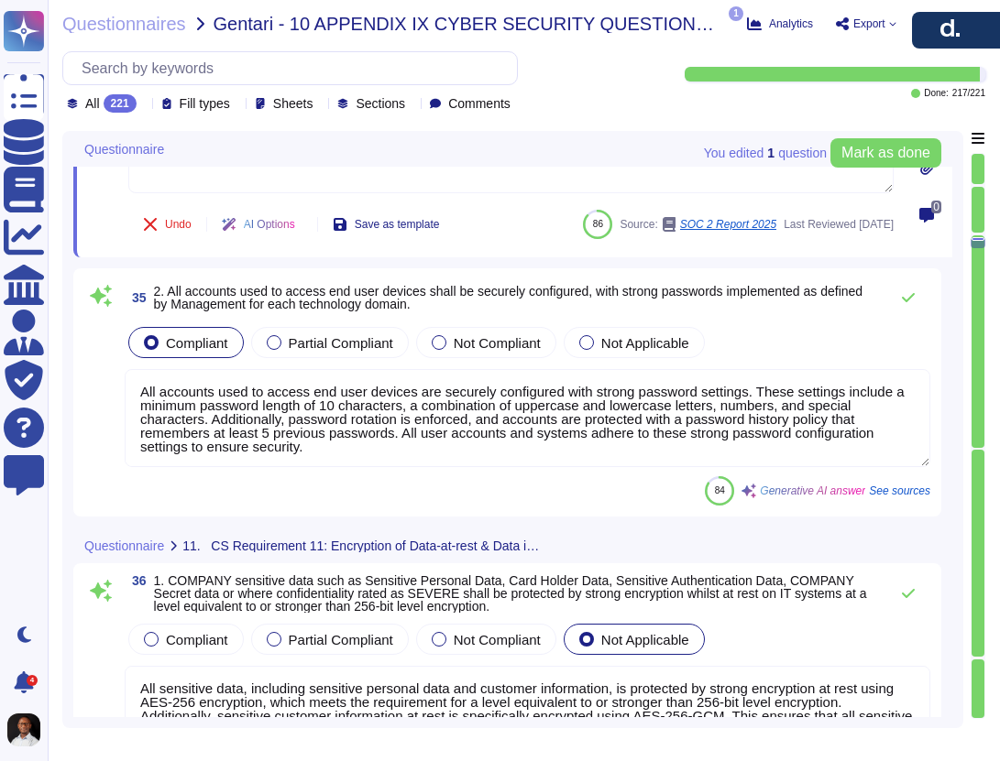
type textarea "All sensitive data in transit is protected using TLS 1.2, which is in line with…"
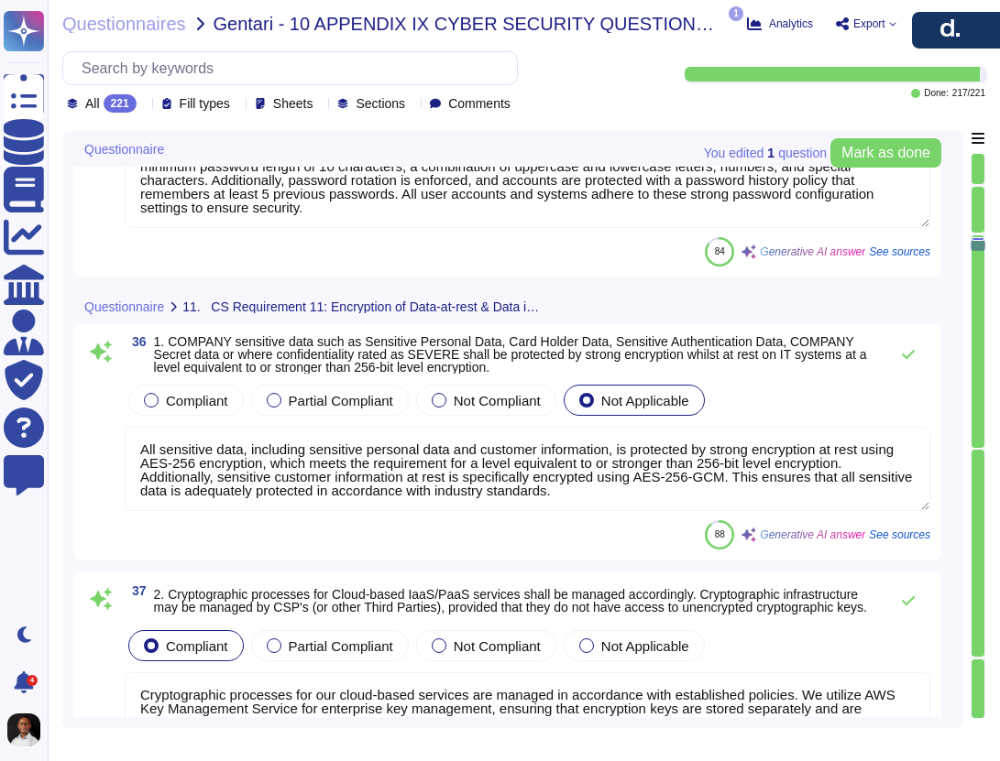
type textarea "AWS has established policies and procedures to delineate standards for logical …"
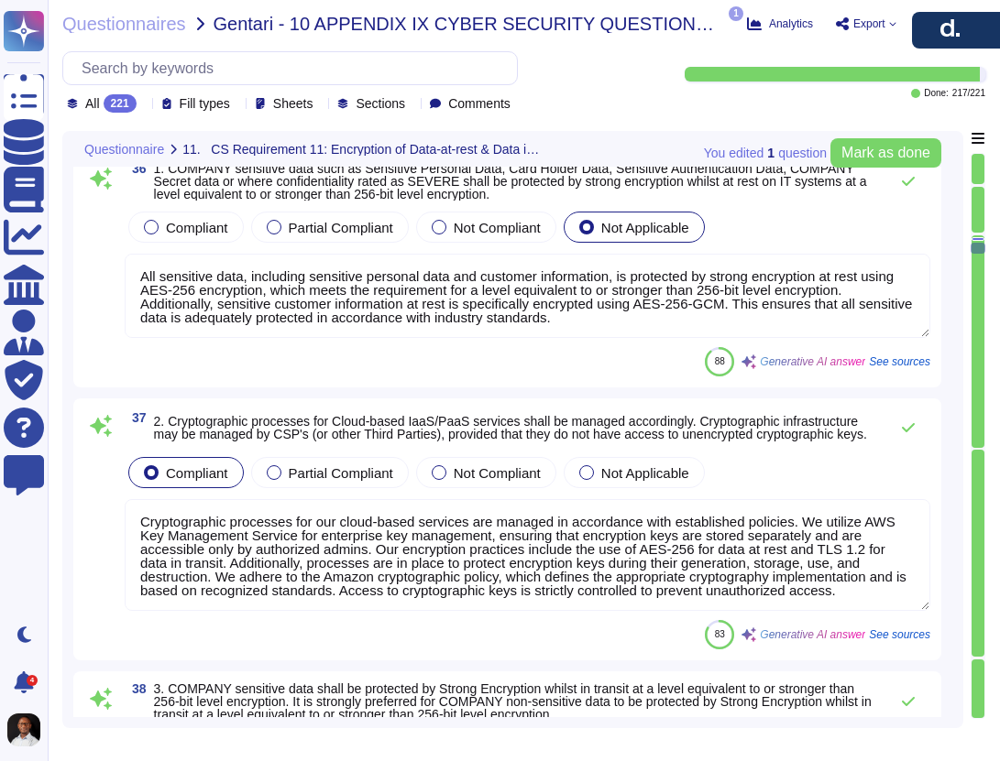
type textarea "[PERSON_NAME] has established a formal user account provisioning process that i…"
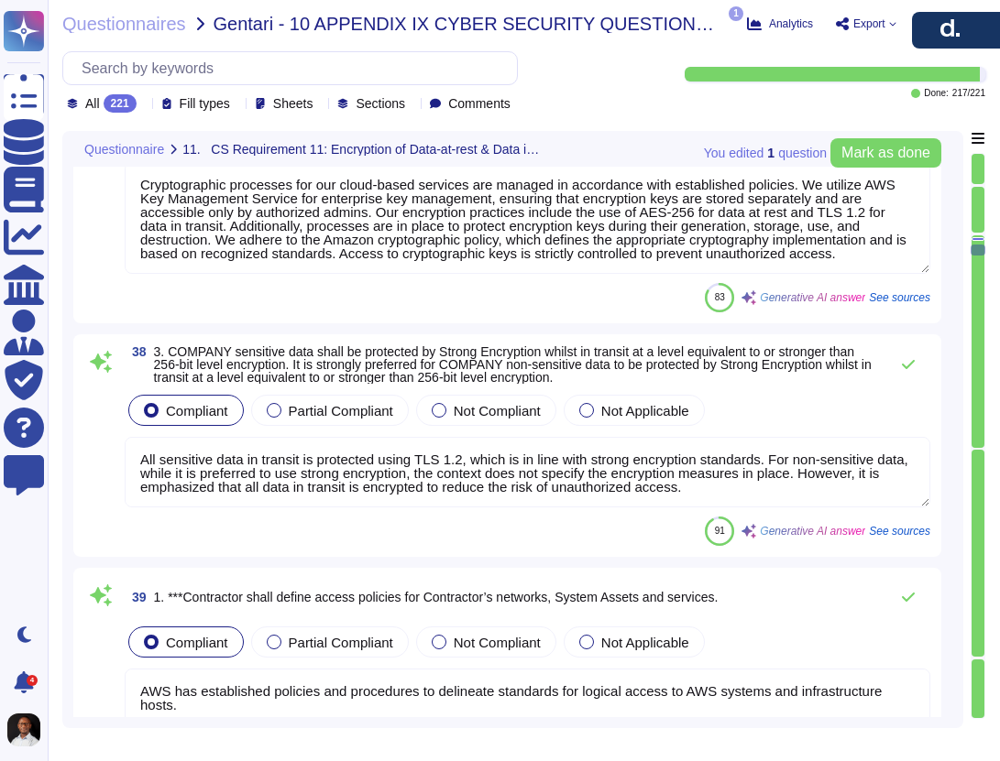
type textarea "Each and every information asset belonging to [PERSON_NAME] is owned by an info…"
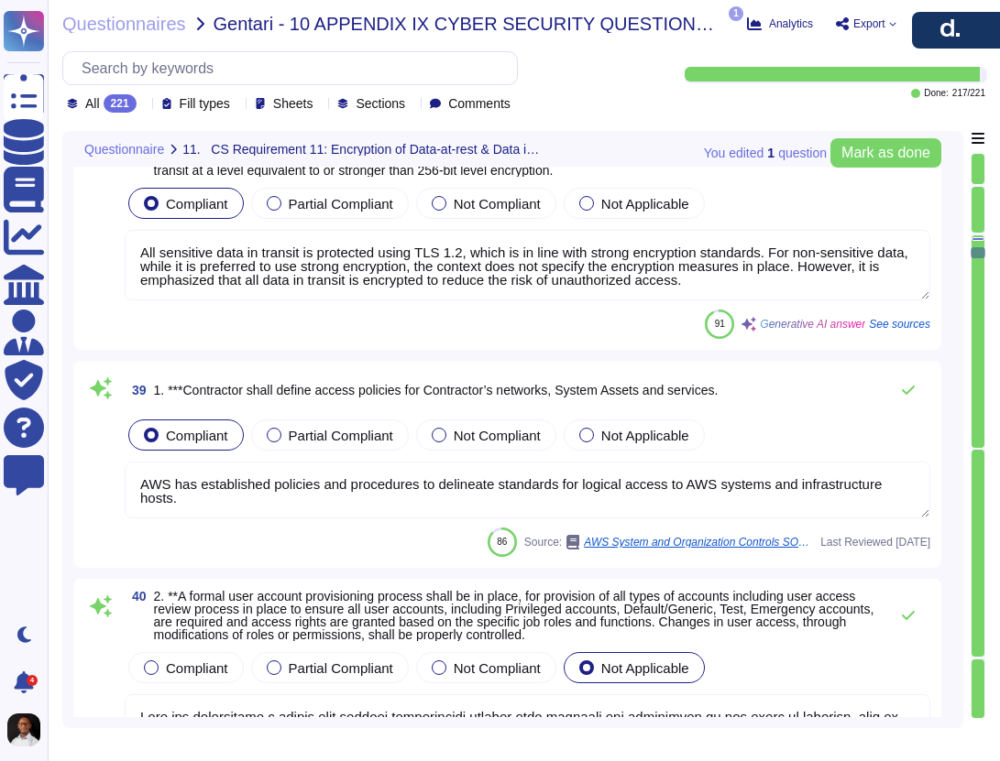
scroll to position [2, 0]
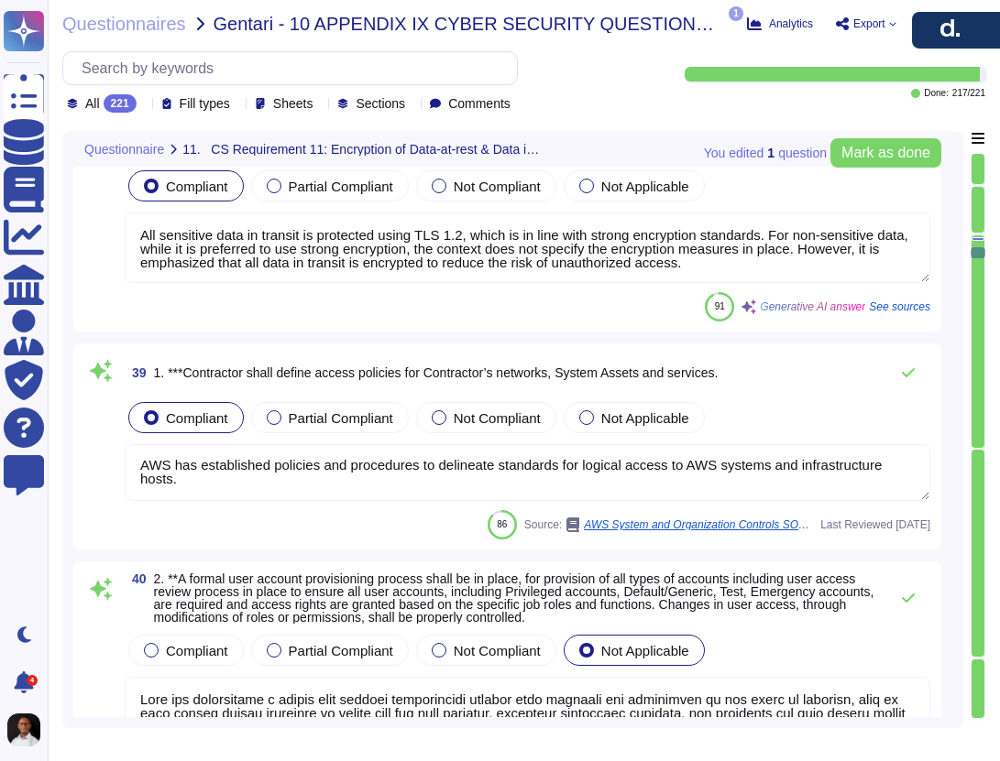
type textarea "Unique user IDs are indeed assigned to individual Employees, Contractors, and t…"
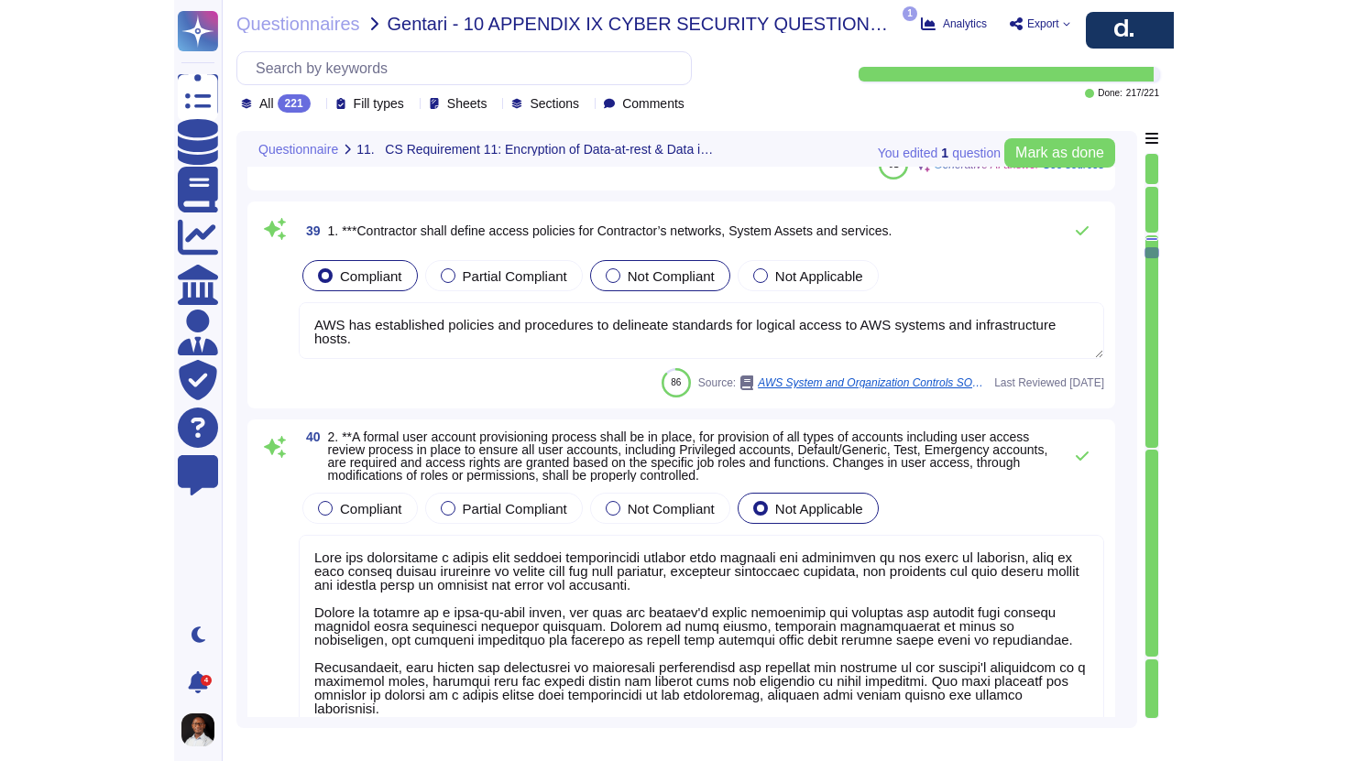
scroll to position [7525, 0]
